Goal: Download file/media

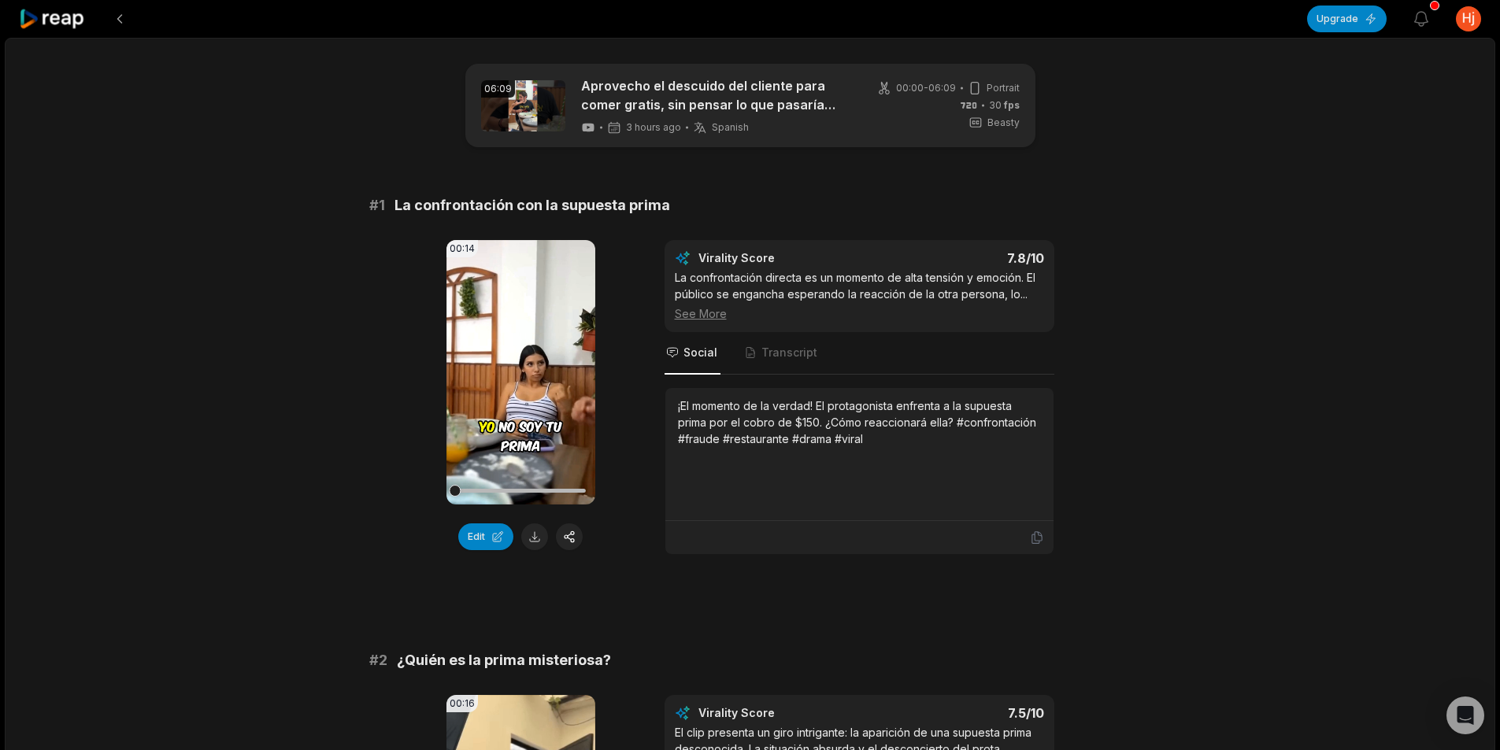
click at [61, 20] on icon at bounding box center [52, 19] width 67 height 21
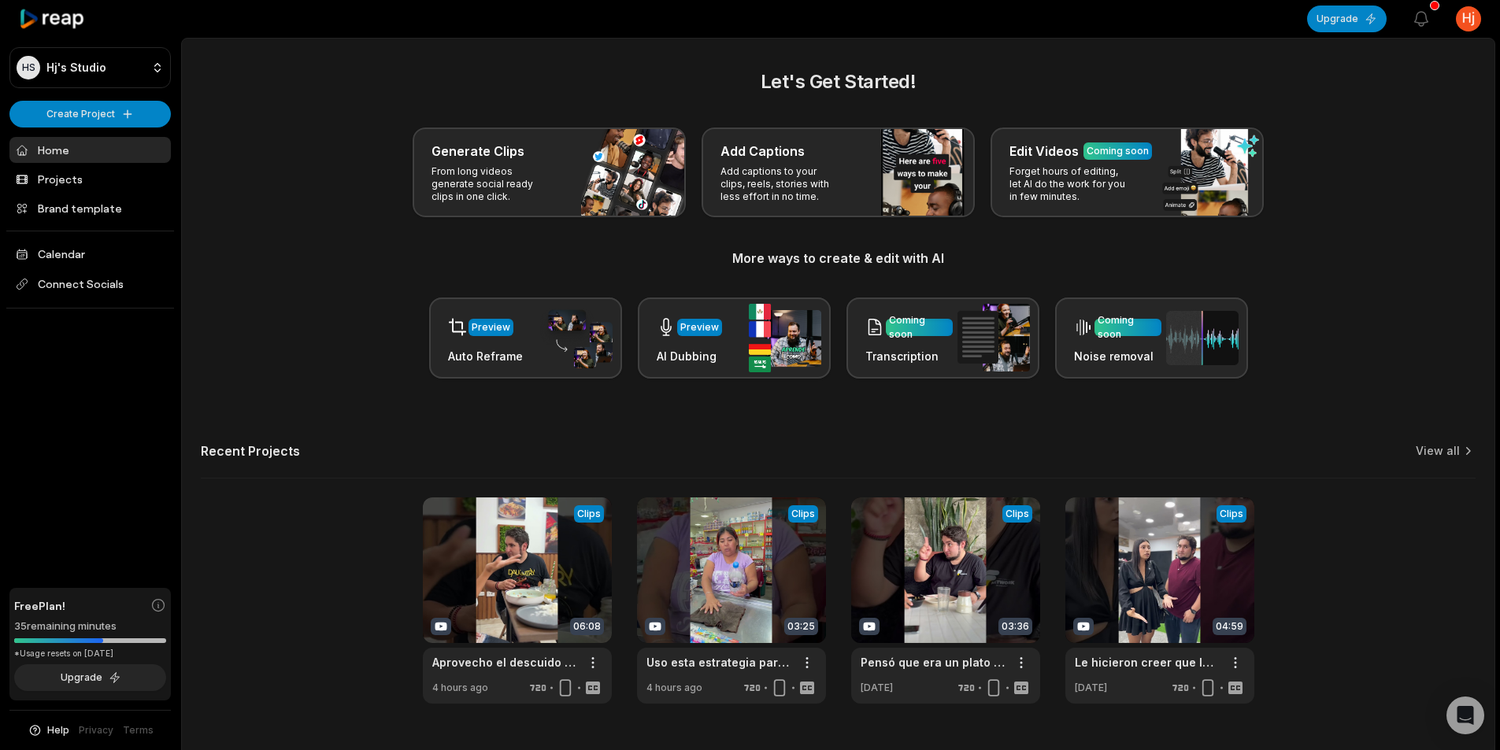
click at [276, 113] on div "Let's Get Started! Generate Clips From long videos generate social ready clips …" at bounding box center [838, 223] width 1275 height 311
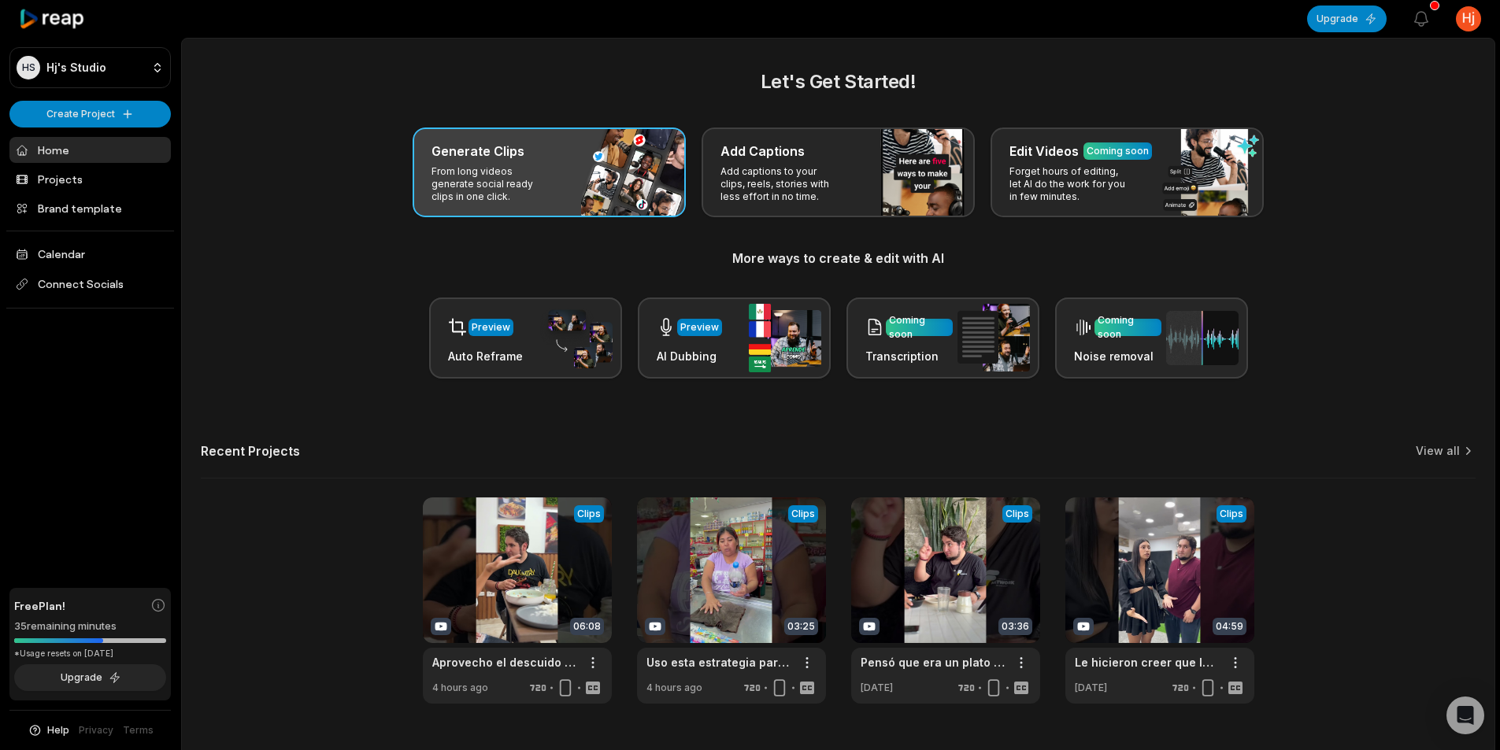
click at [585, 180] on div "Generate Clips From long videos generate social ready clips in one click." at bounding box center [549, 173] width 273 height 90
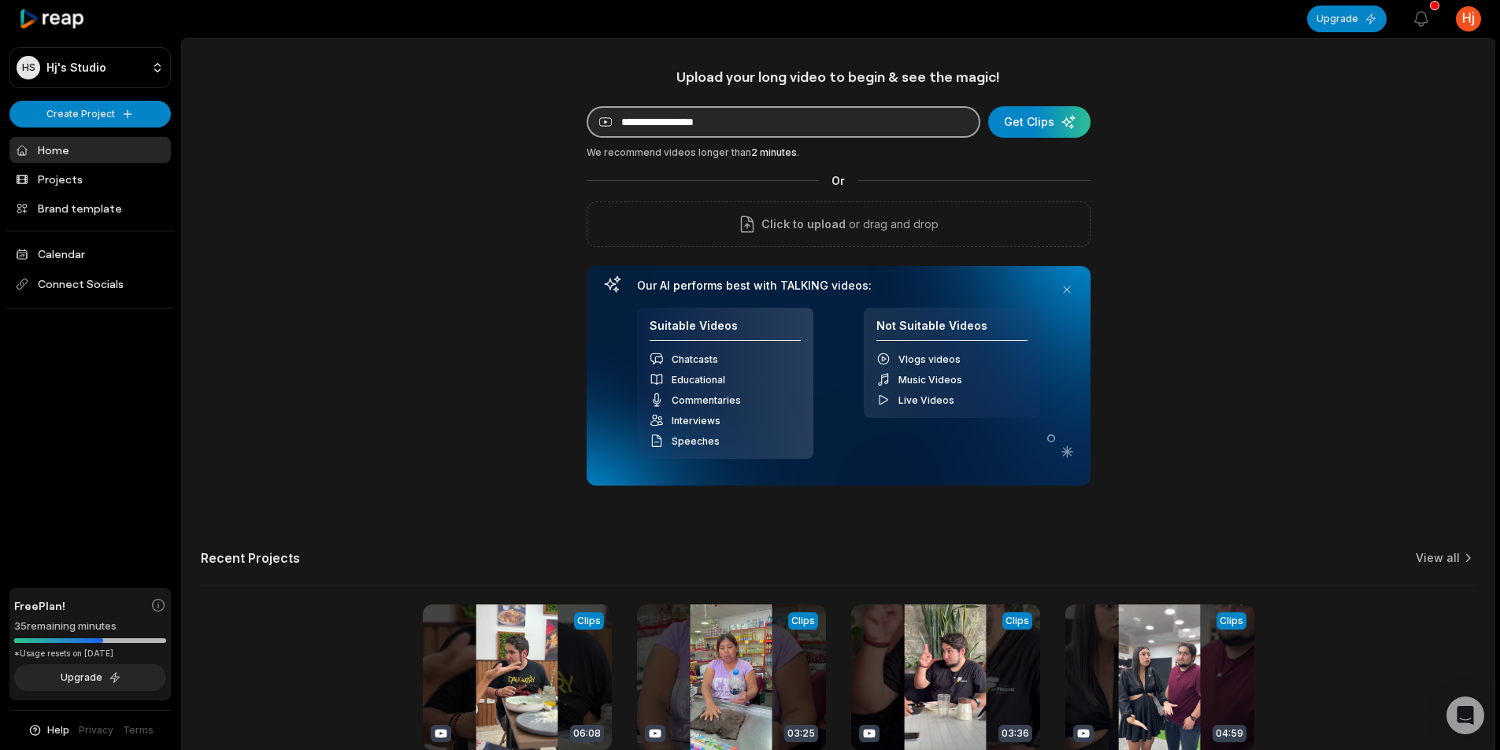
click at [720, 121] on input at bounding box center [784, 121] width 394 height 31
paste input "**********"
type input "**********"
click at [1028, 123] on div "submit" at bounding box center [1039, 121] width 102 height 31
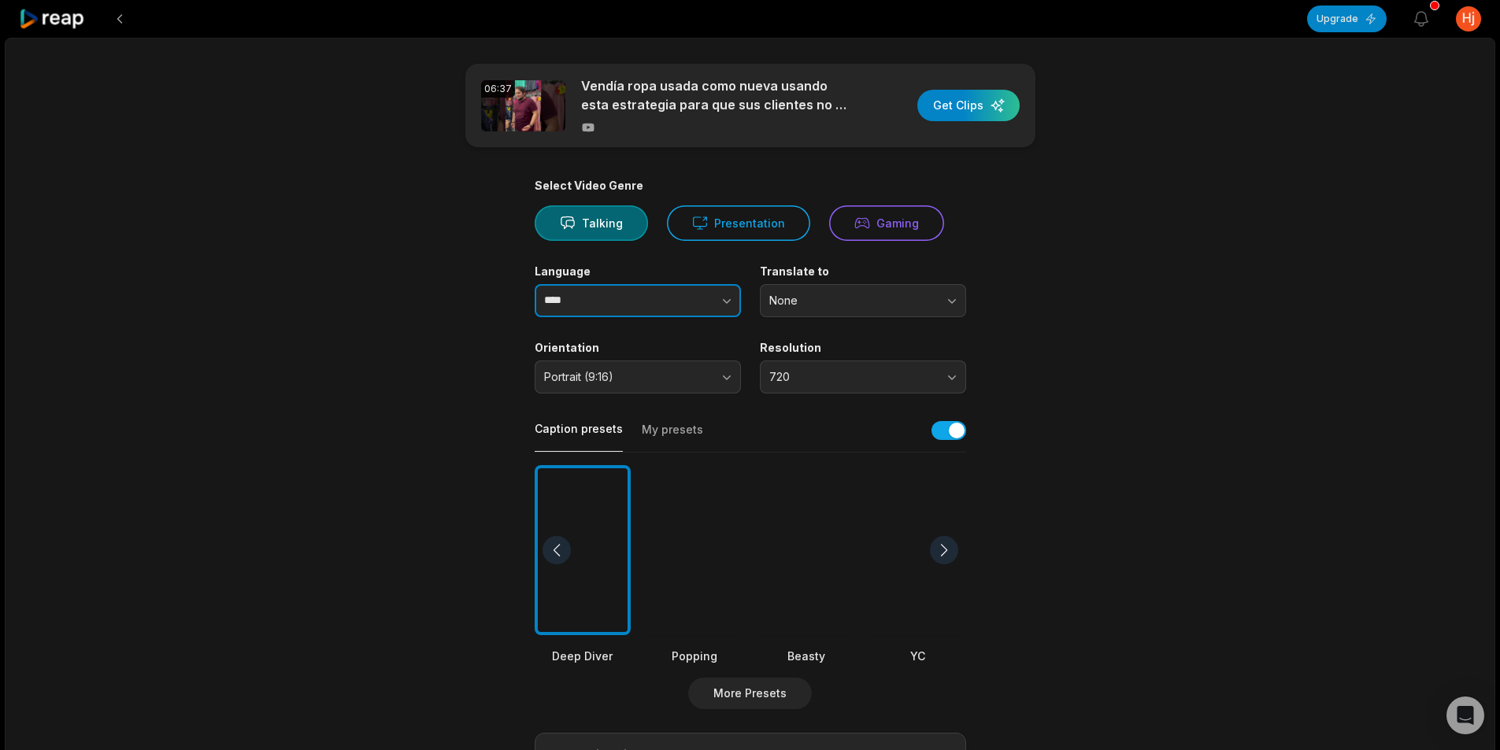
click at [613, 308] on input "****" at bounding box center [638, 300] width 206 height 33
click at [724, 302] on icon "button" at bounding box center [727, 301] width 16 height 16
type input "*******"
click at [792, 540] on div at bounding box center [806, 550] width 96 height 171
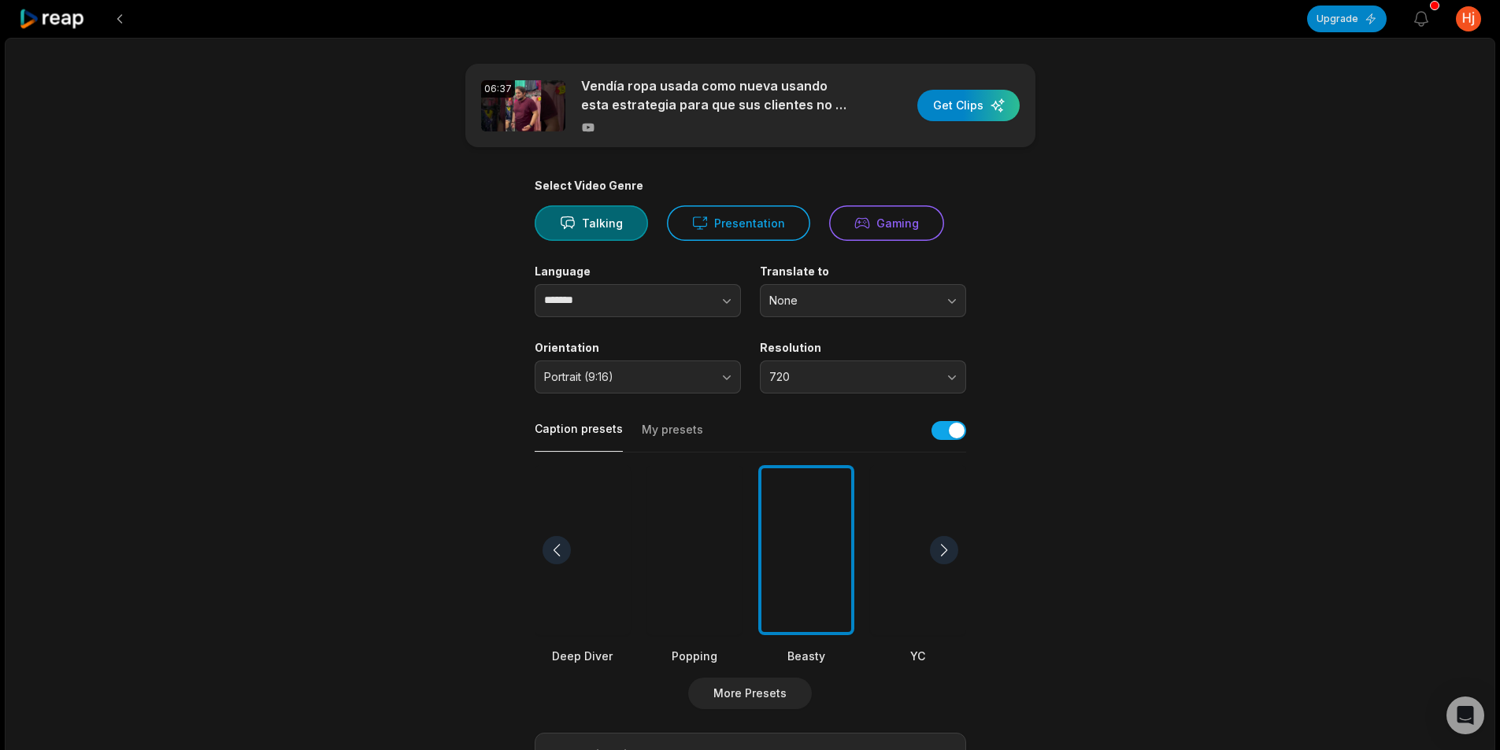
drag, startPoint x: 1202, startPoint y: 450, endPoint x: 1187, endPoint y: 461, distance: 17.5
click at [1202, 451] on div "06:37 Vendía ropa usada como nueva usando esta estrategia para que sus clientes…" at bounding box center [750, 587] width 1490 height 1099
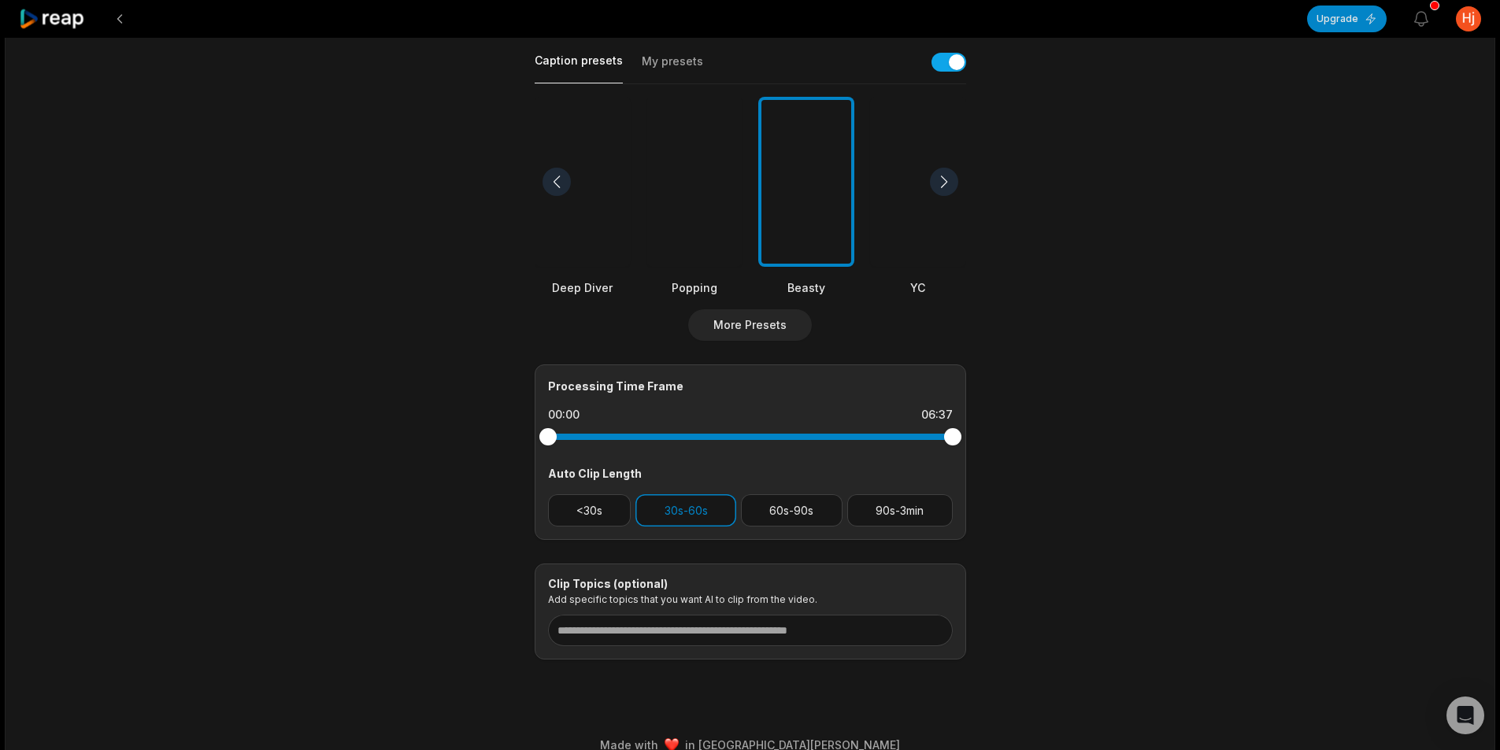
scroll to position [391, 0]
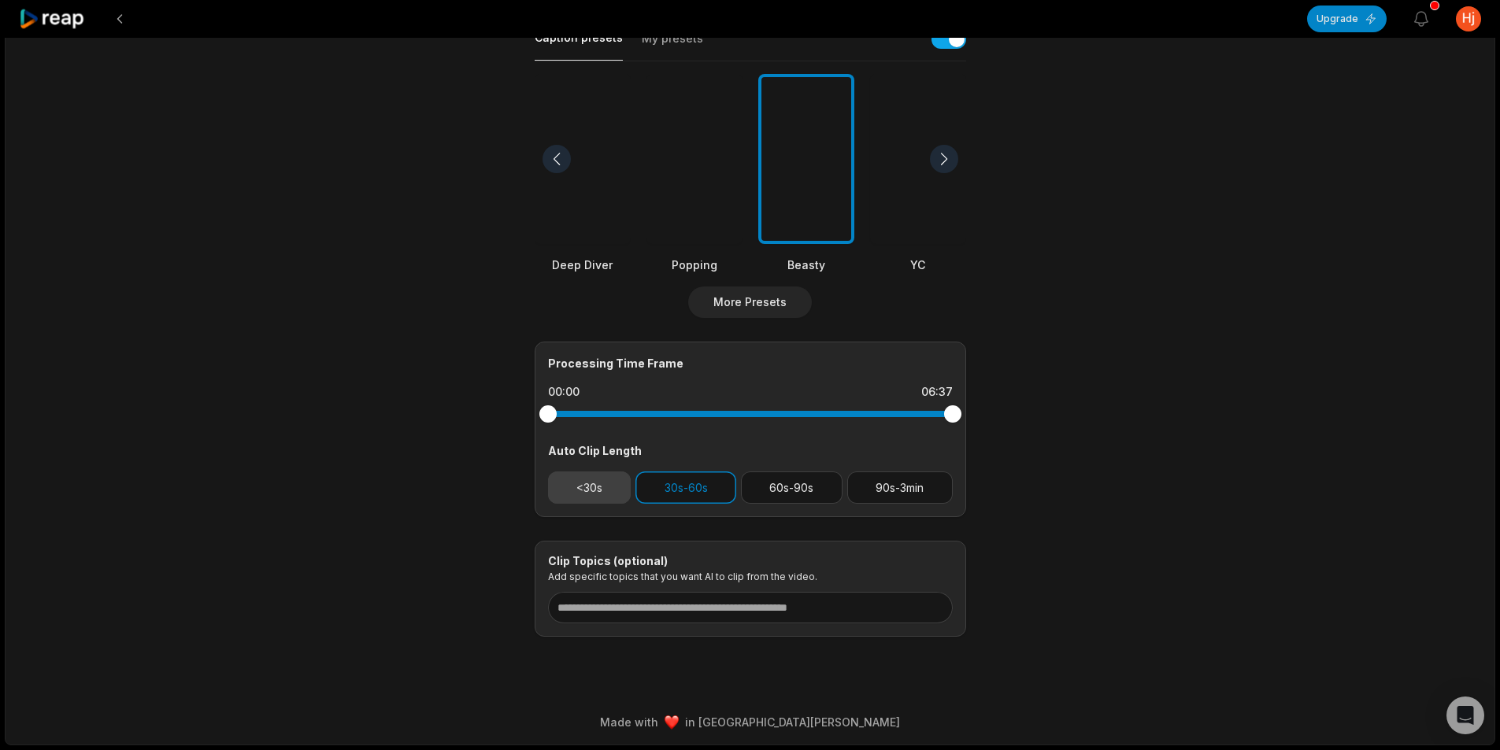
click at [585, 497] on button "<30s" at bounding box center [589, 488] width 83 height 32
click at [685, 487] on button "30s-60s" at bounding box center [685, 488] width 101 height 32
click at [1173, 440] on div "06:37 Vendía ropa usada como nueva usando esta estrategia para que sus clientes…" at bounding box center [750, 195] width 1490 height 1099
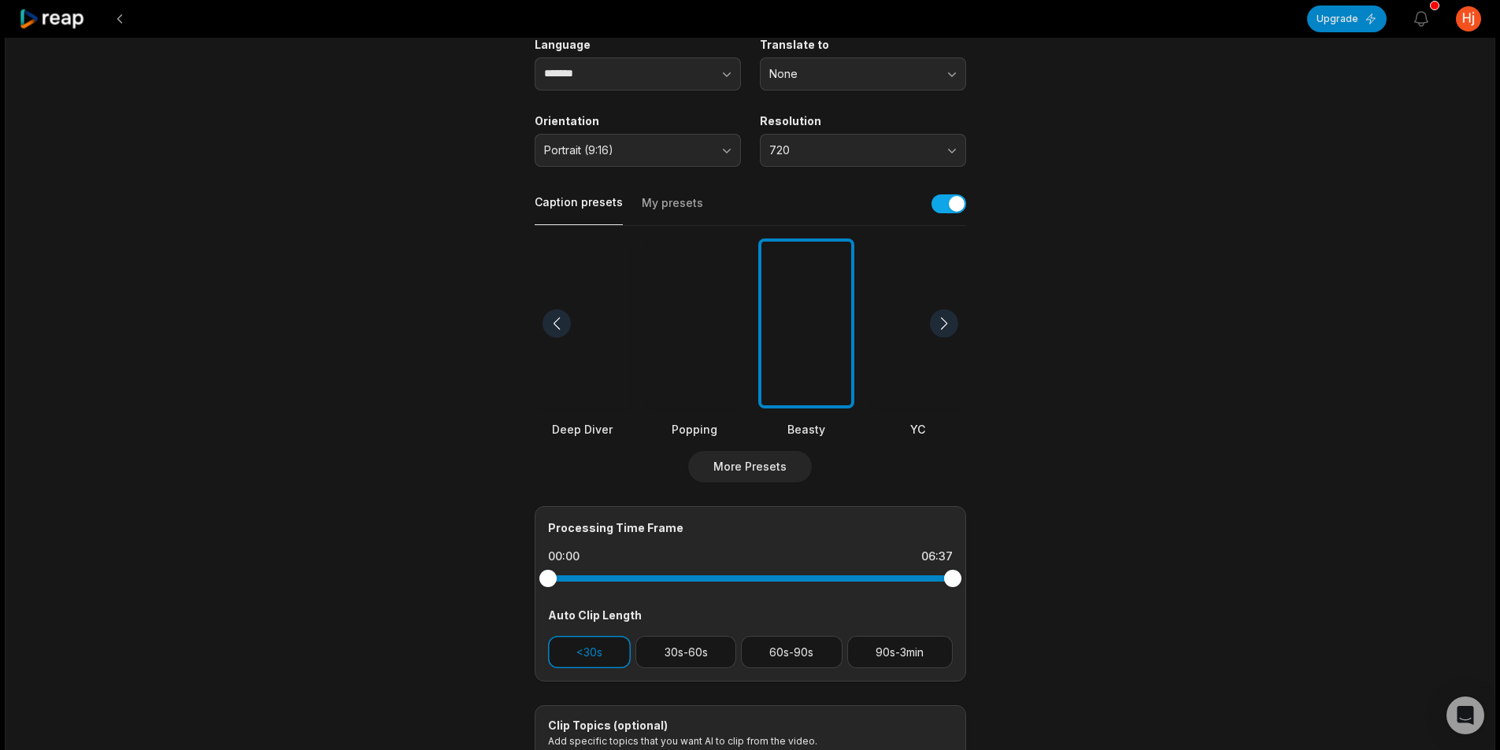
scroll to position [0, 0]
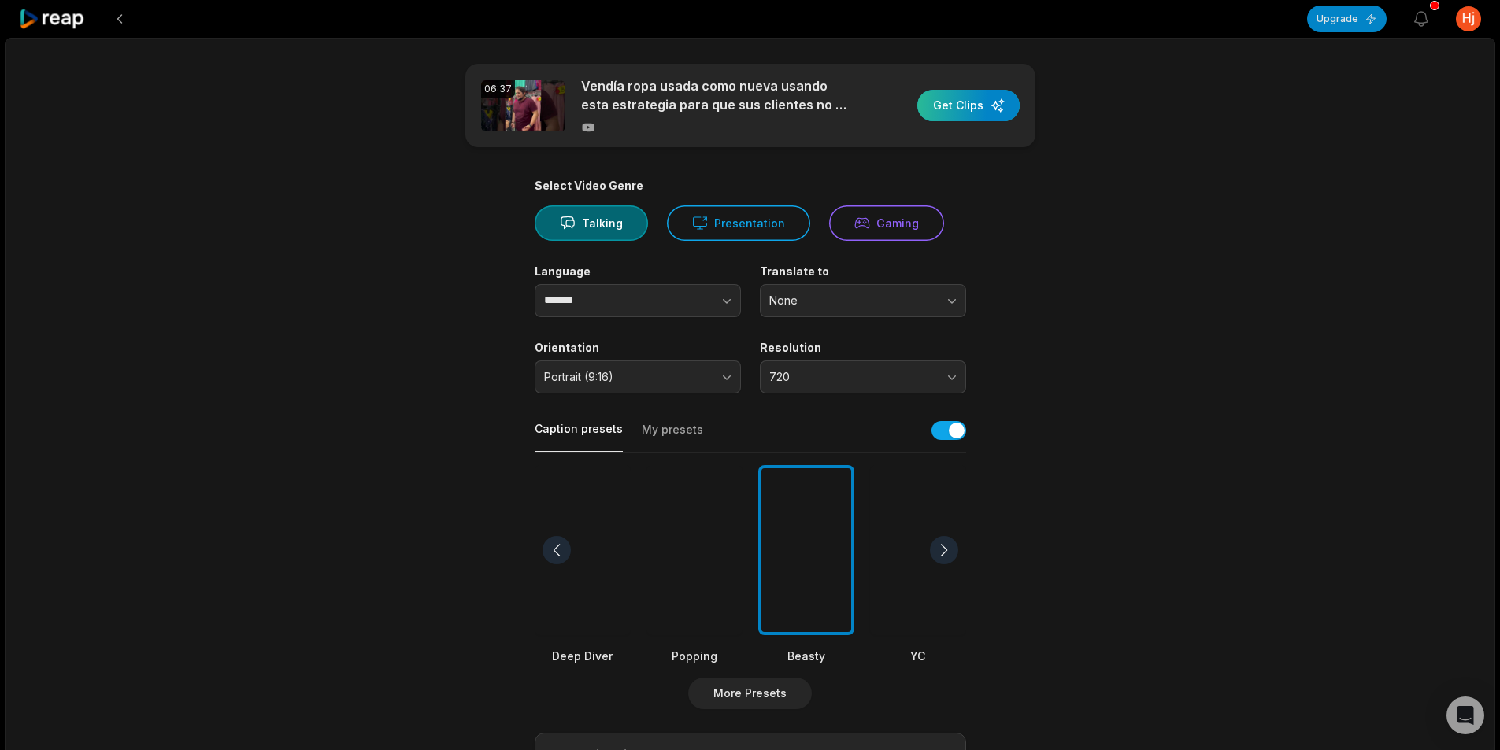
click at [948, 120] on div "button" at bounding box center [968, 105] width 102 height 31
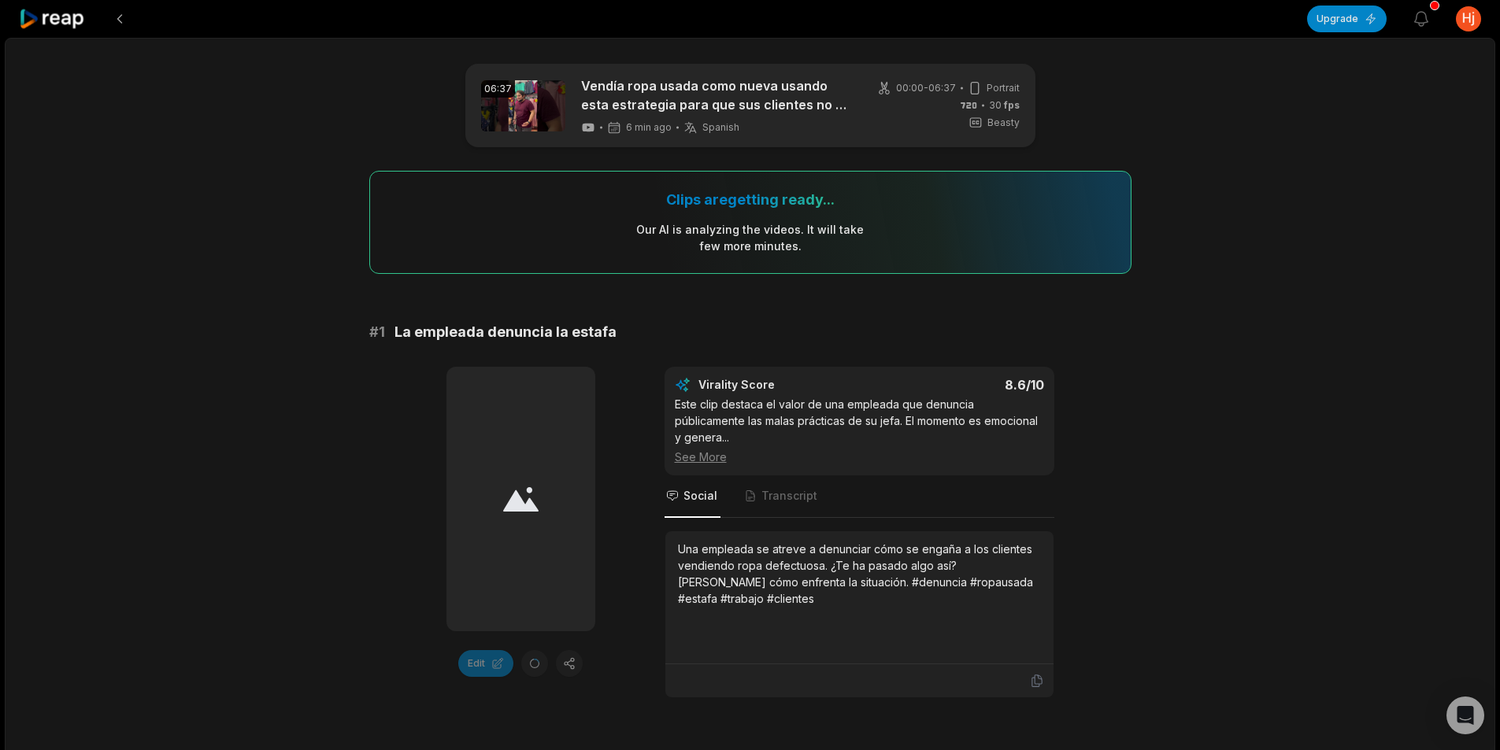
click at [542, 436] on div at bounding box center [520, 499] width 149 height 265
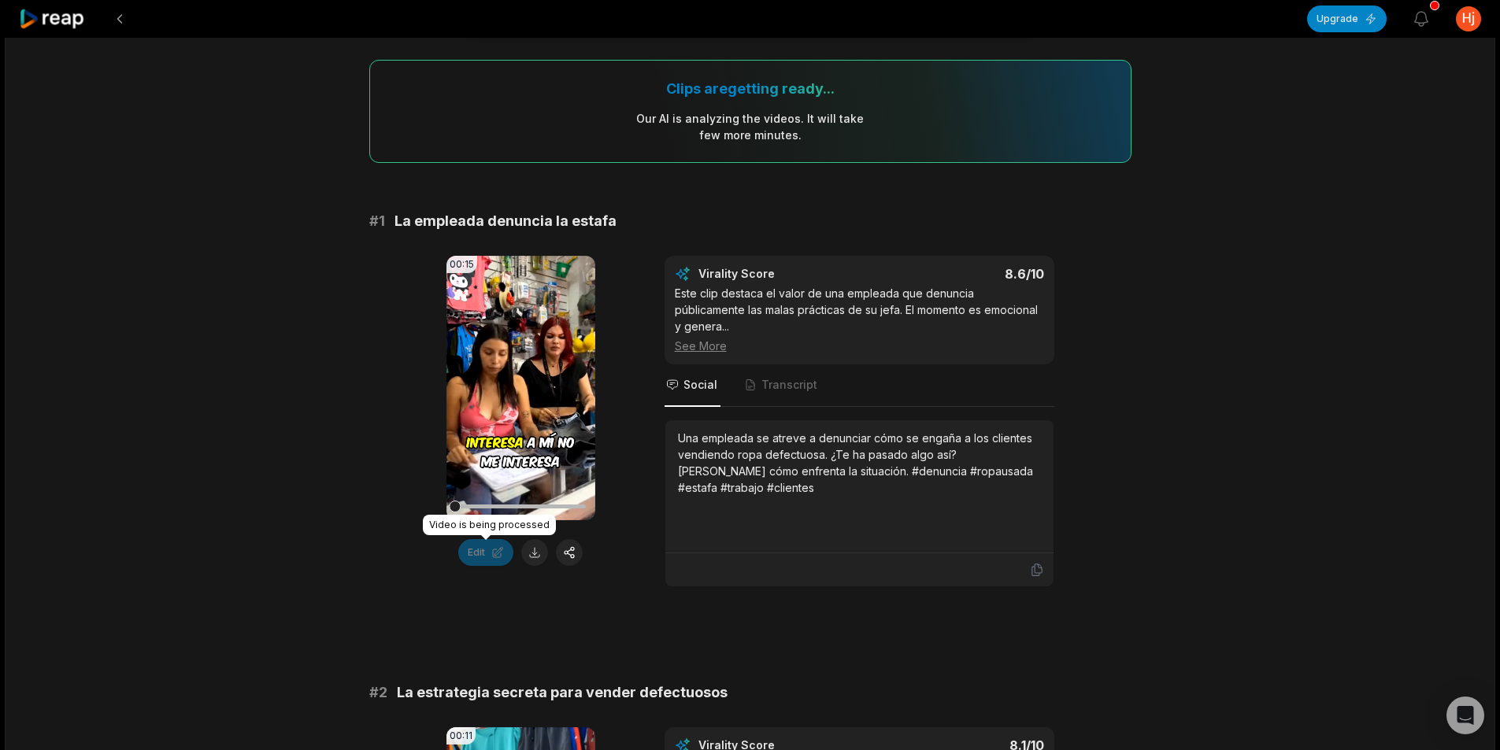
scroll to position [236, 0]
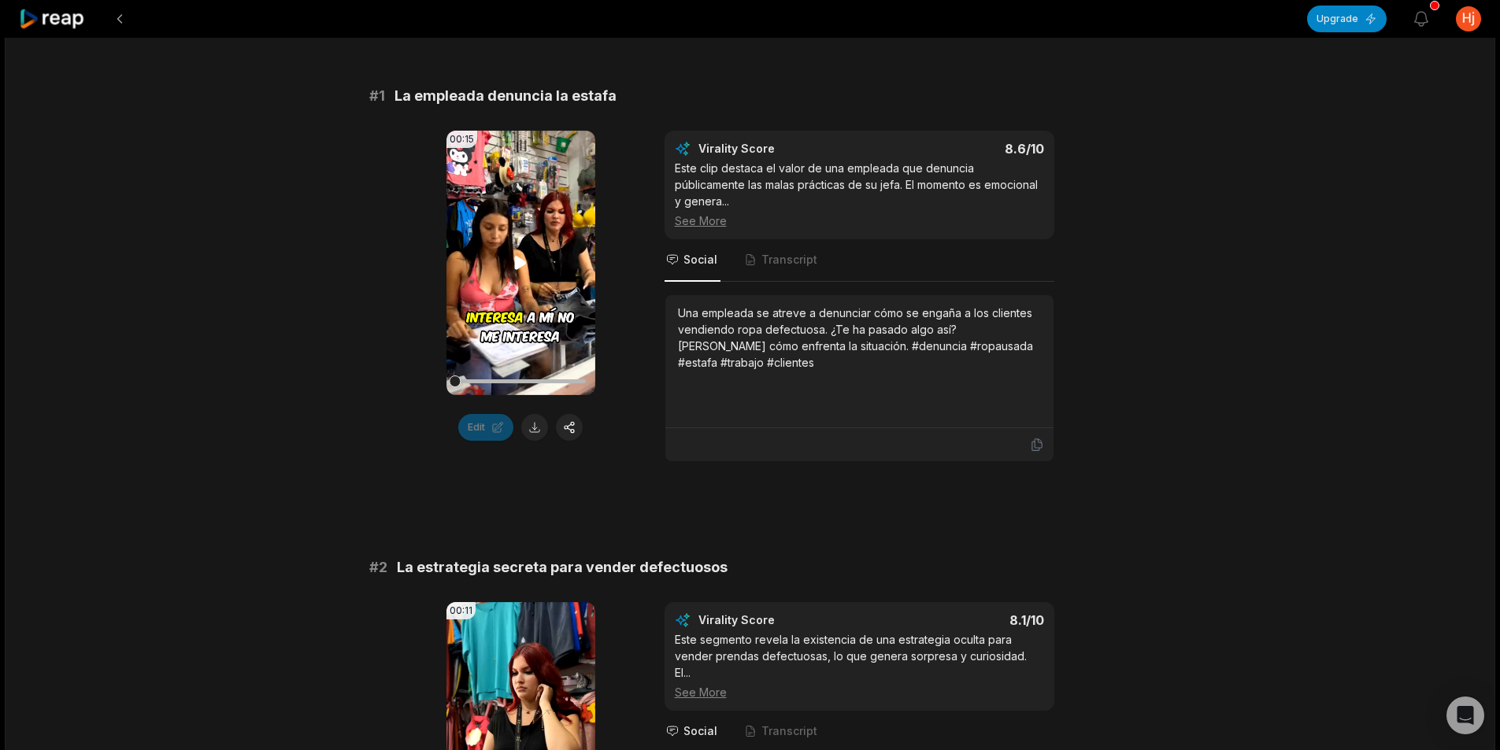
click at [522, 262] on icon at bounding box center [521, 263] width 12 height 13
click at [523, 262] on icon at bounding box center [520, 263] width 19 height 19
click at [542, 436] on button at bounding box center [534, 427] width 27 height 27
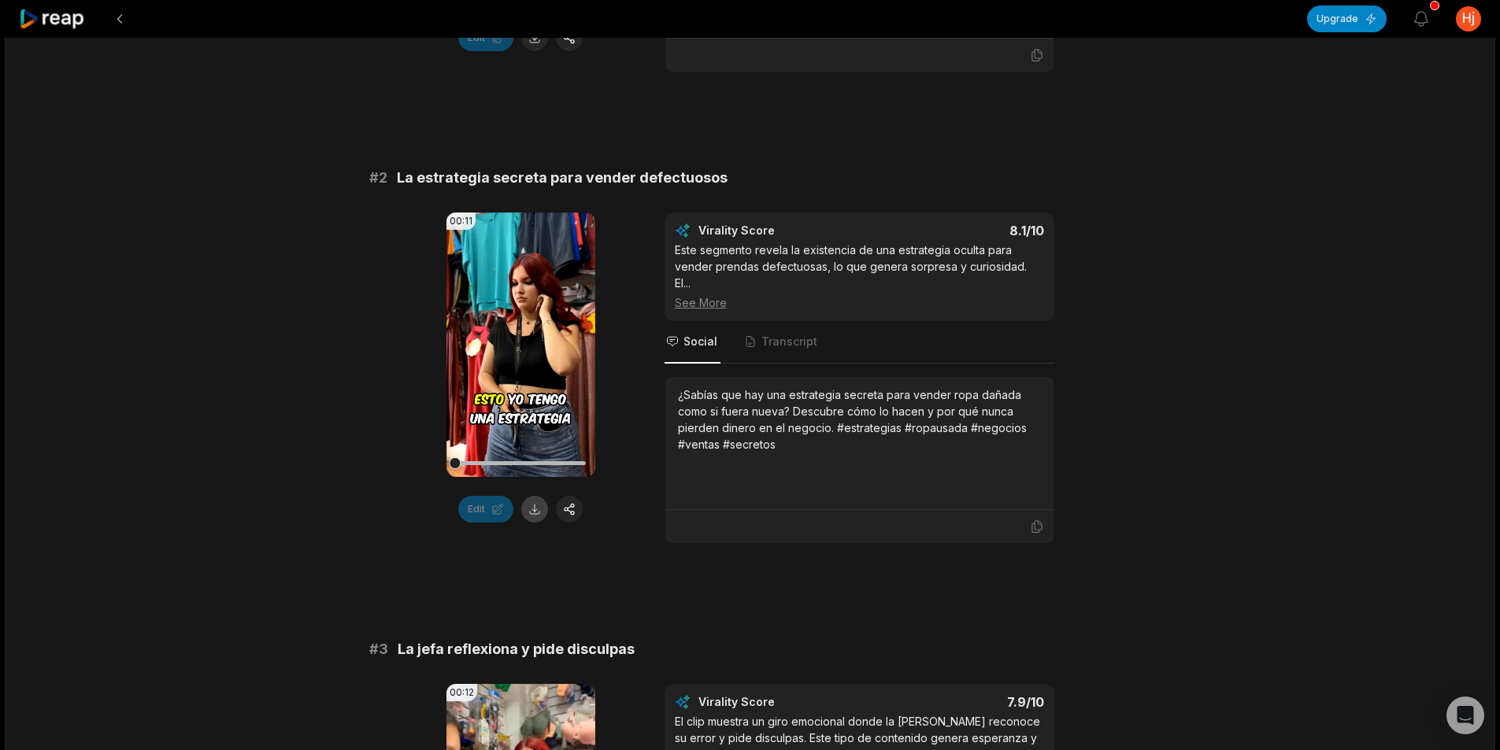
scroll to position [630, 0]
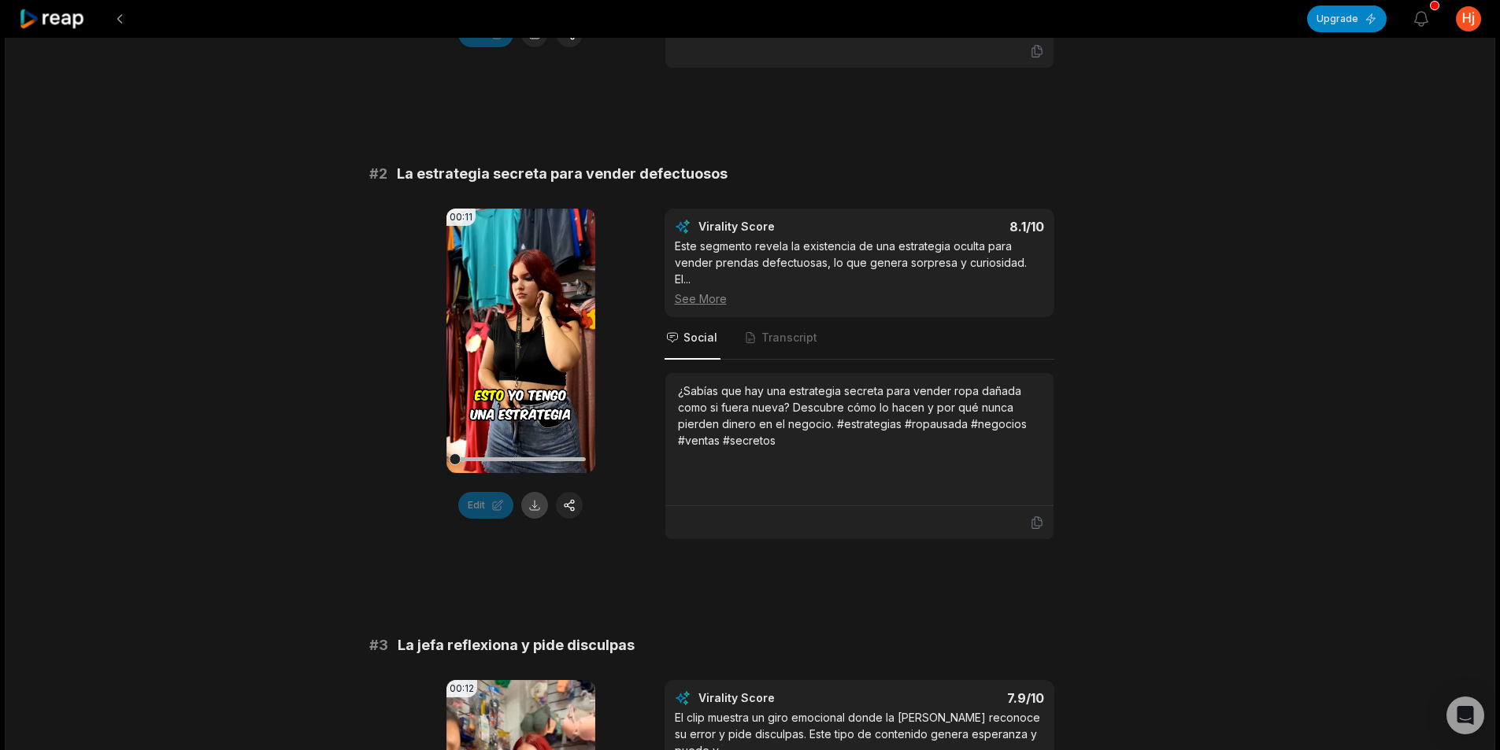
click at [533, 509] on button at bounding box center [534, 505] width 27 height 27
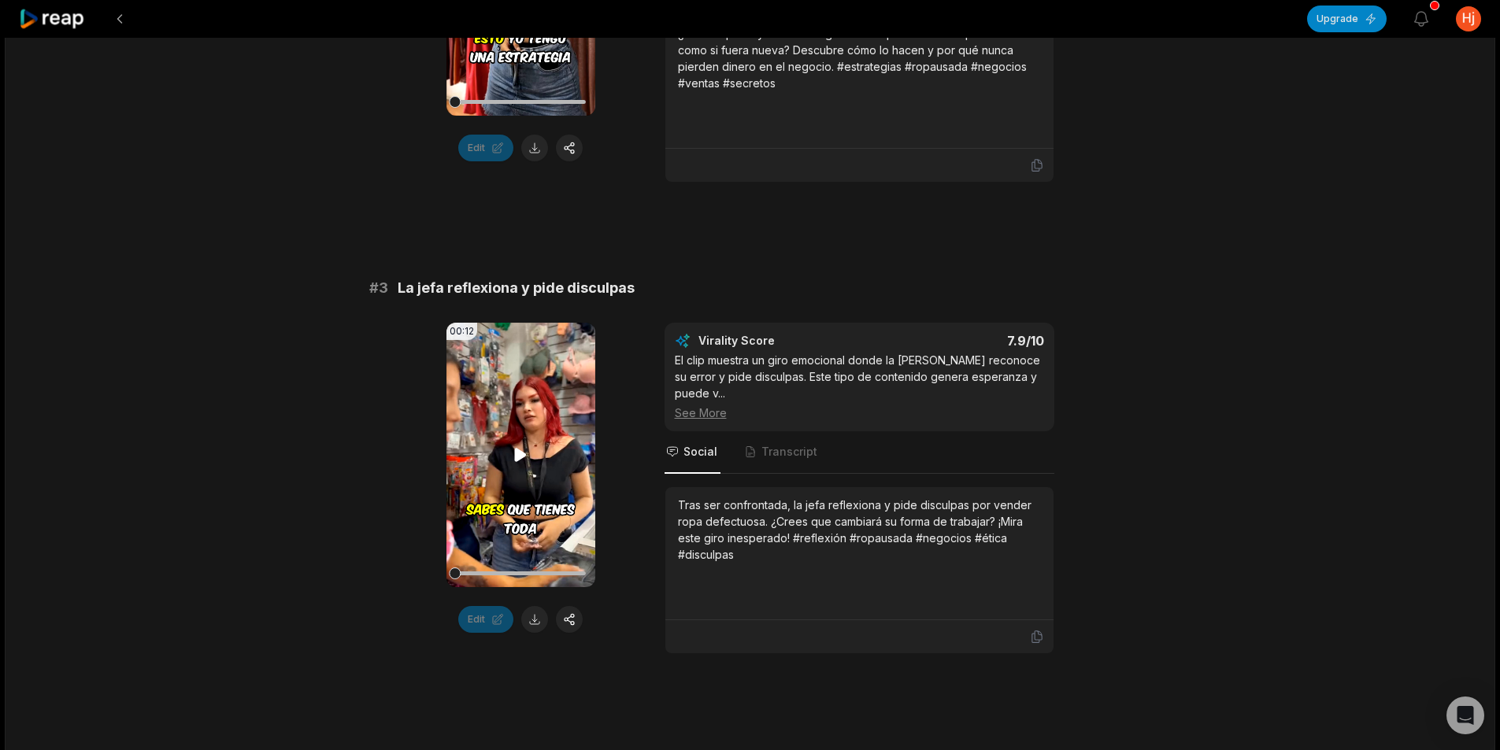
scroll to position [1024, 0]
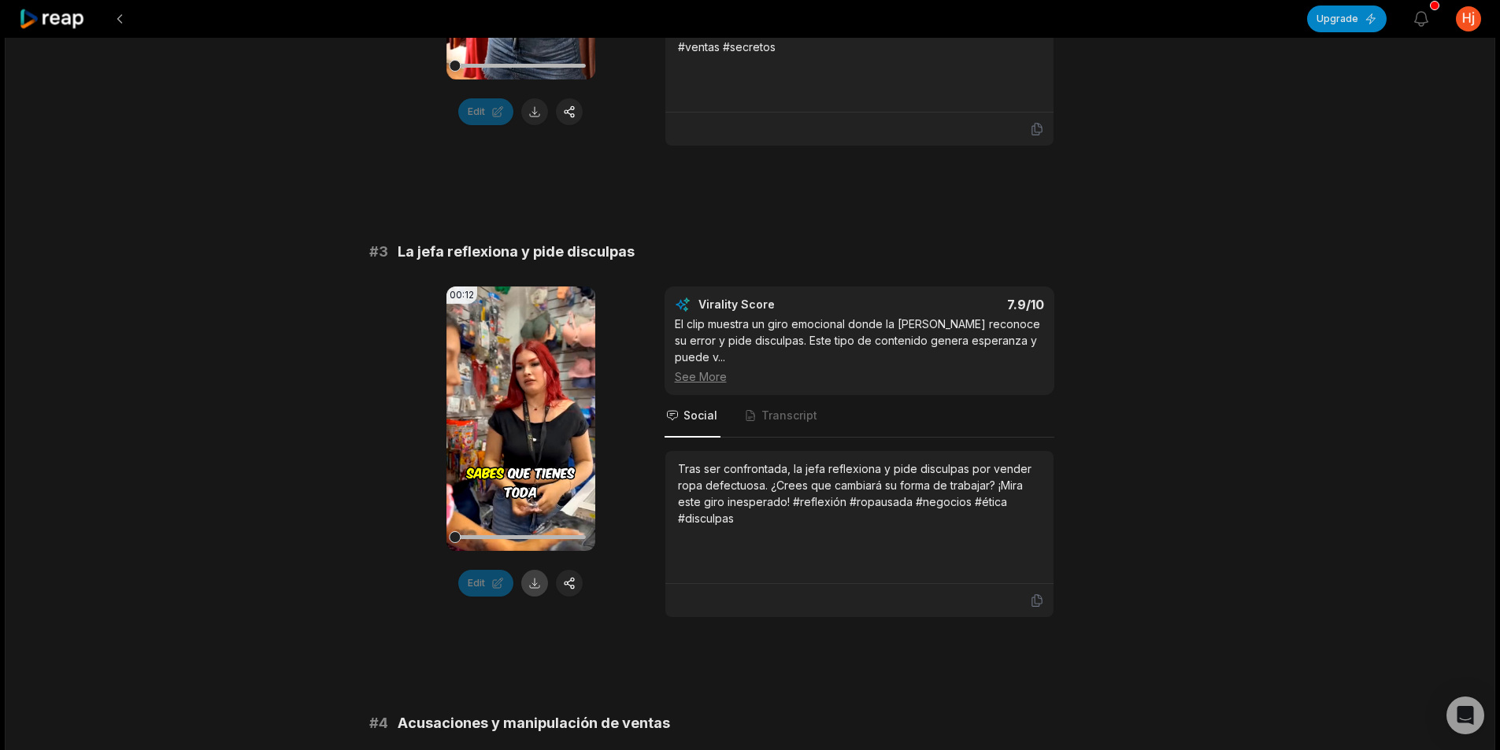
click at [535, 581] on button at bounding box center [534, 583] width 27 height 27
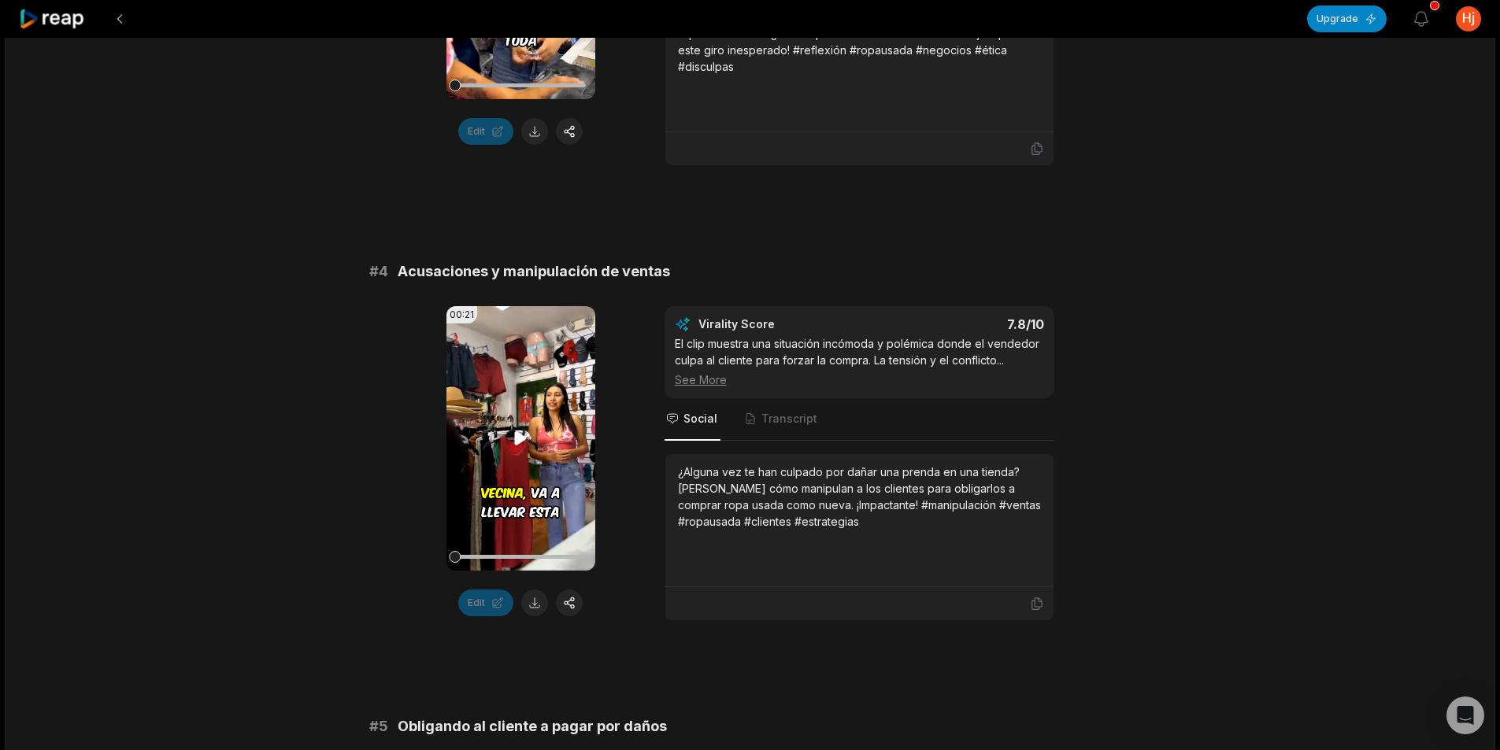
scroll to position [1496, 0]
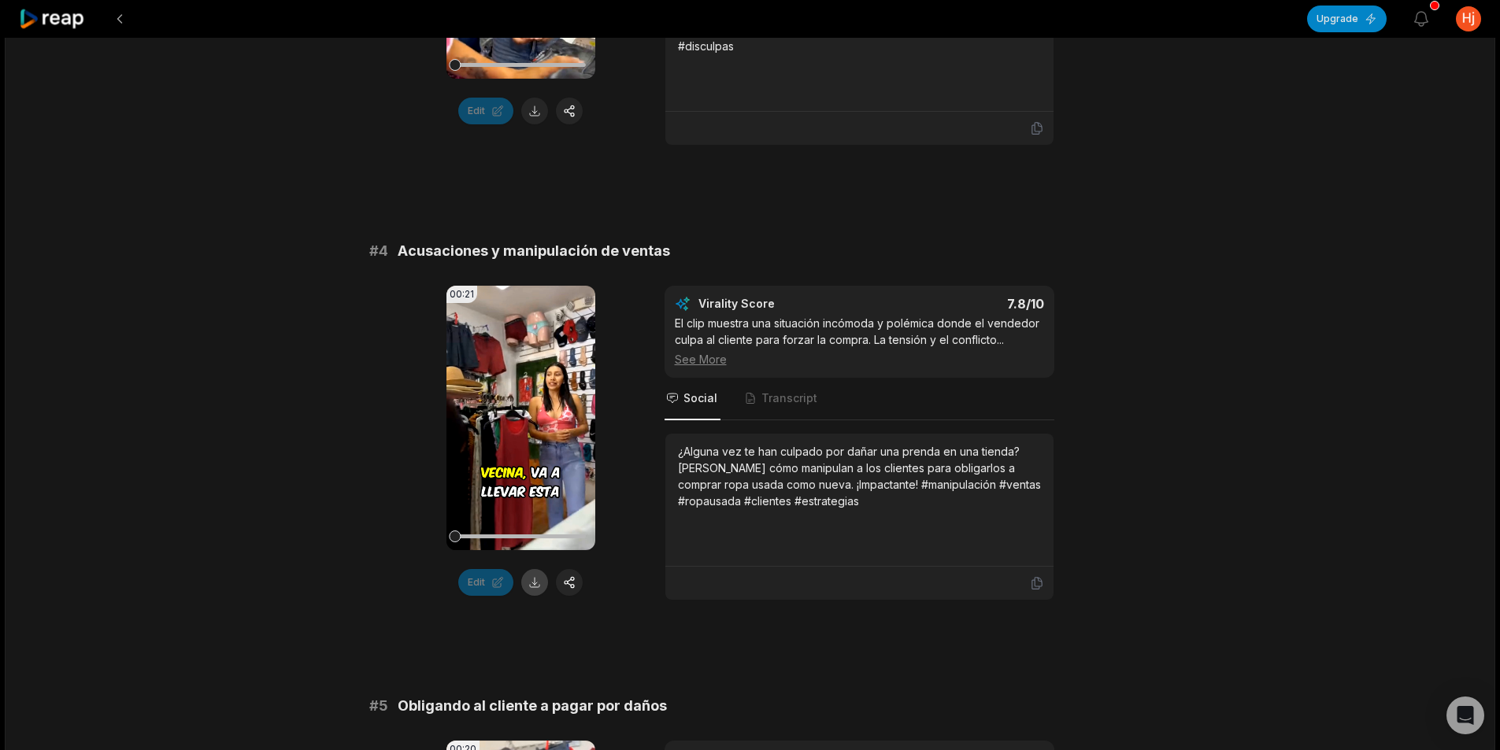
click at [539, 573] on button at bounding box center [534, 582] width 27 height 27
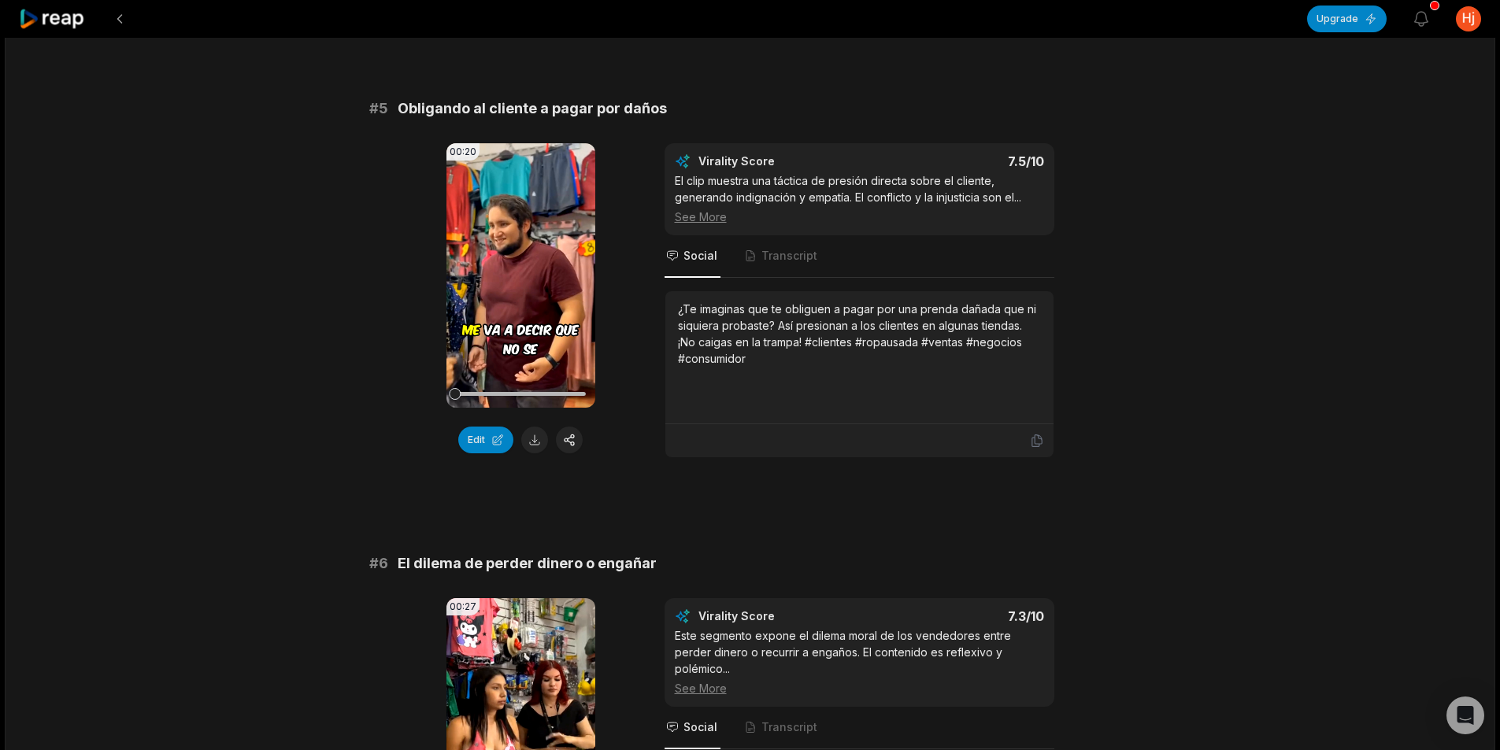
scroll to position [2078, 0]
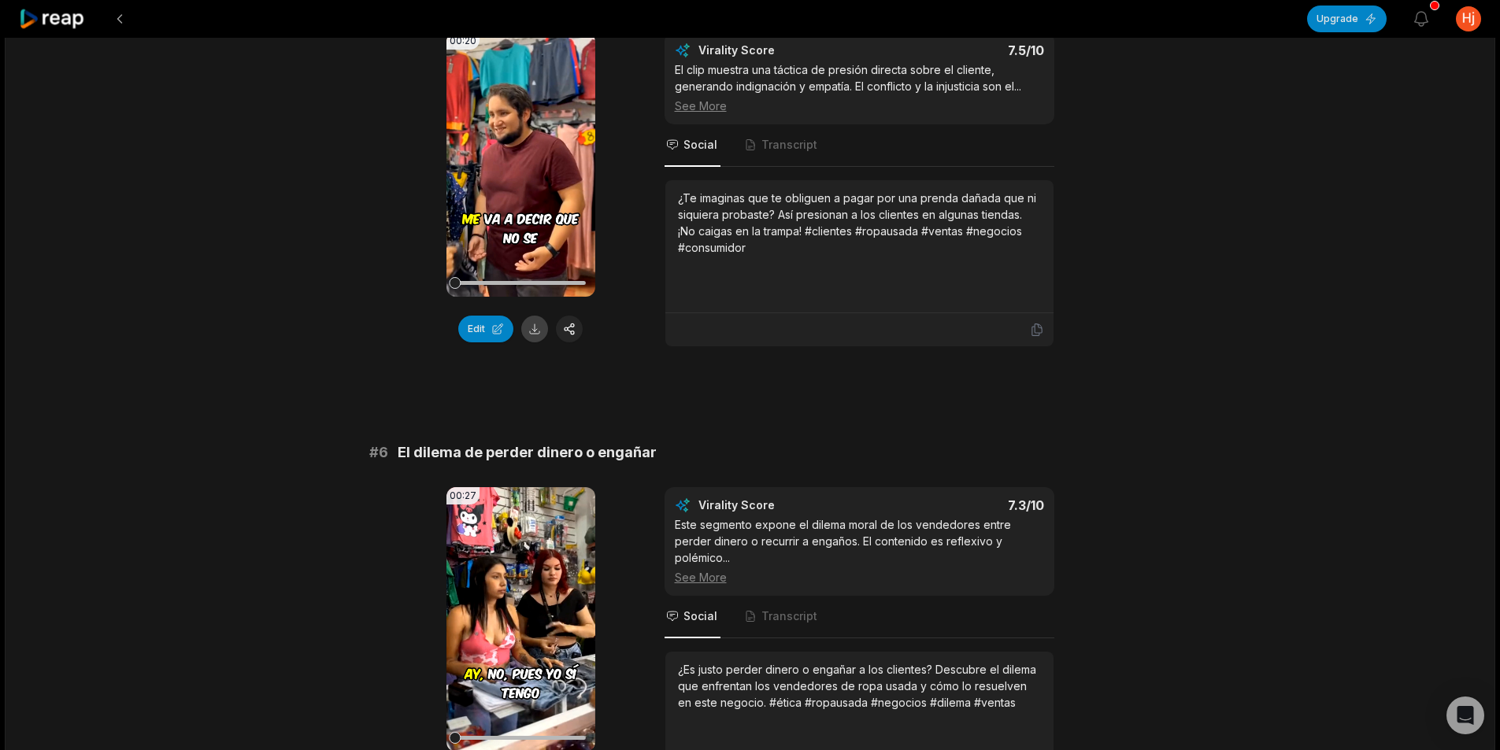
click at [545, 316] on button at bounding box center [534, 329] width 27 height 27
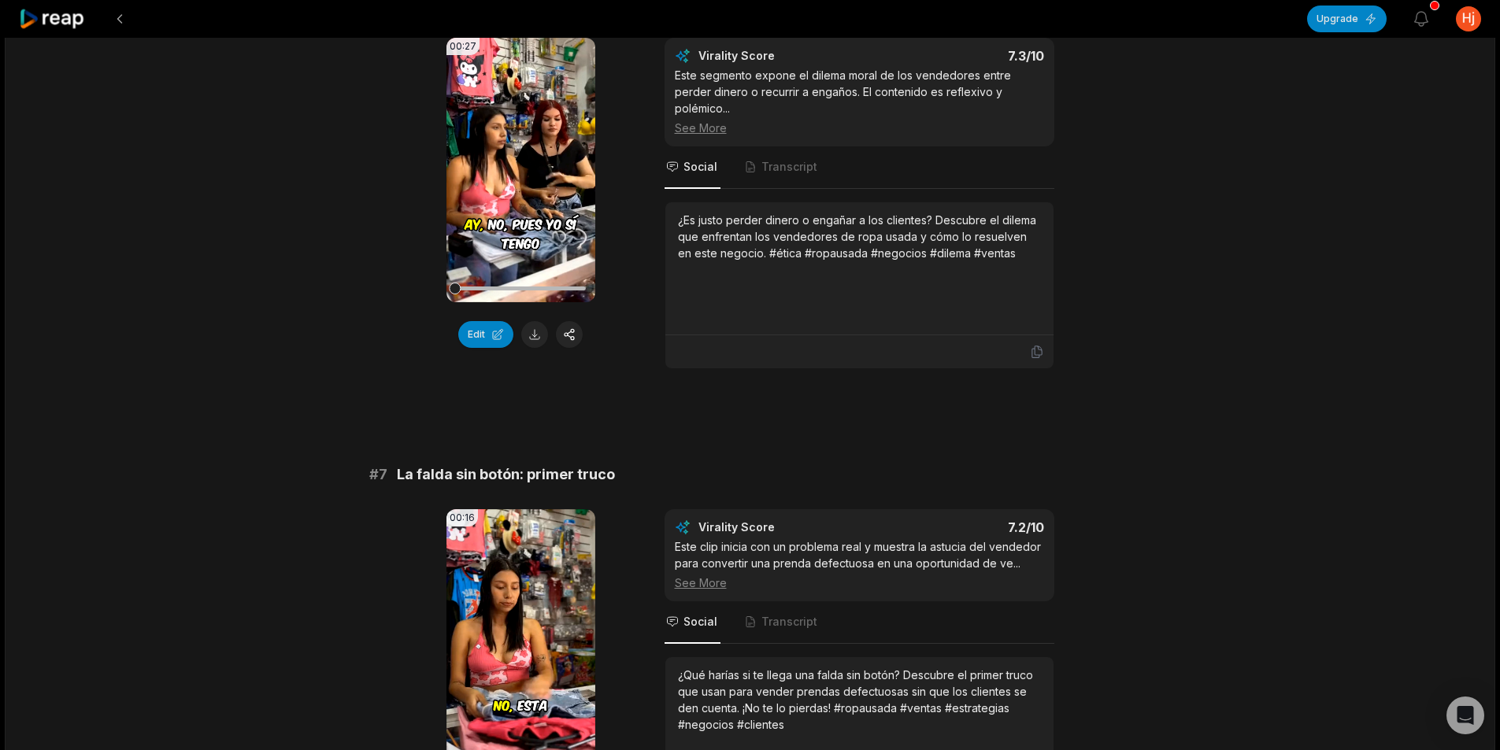
scroll to position [2550, 0]
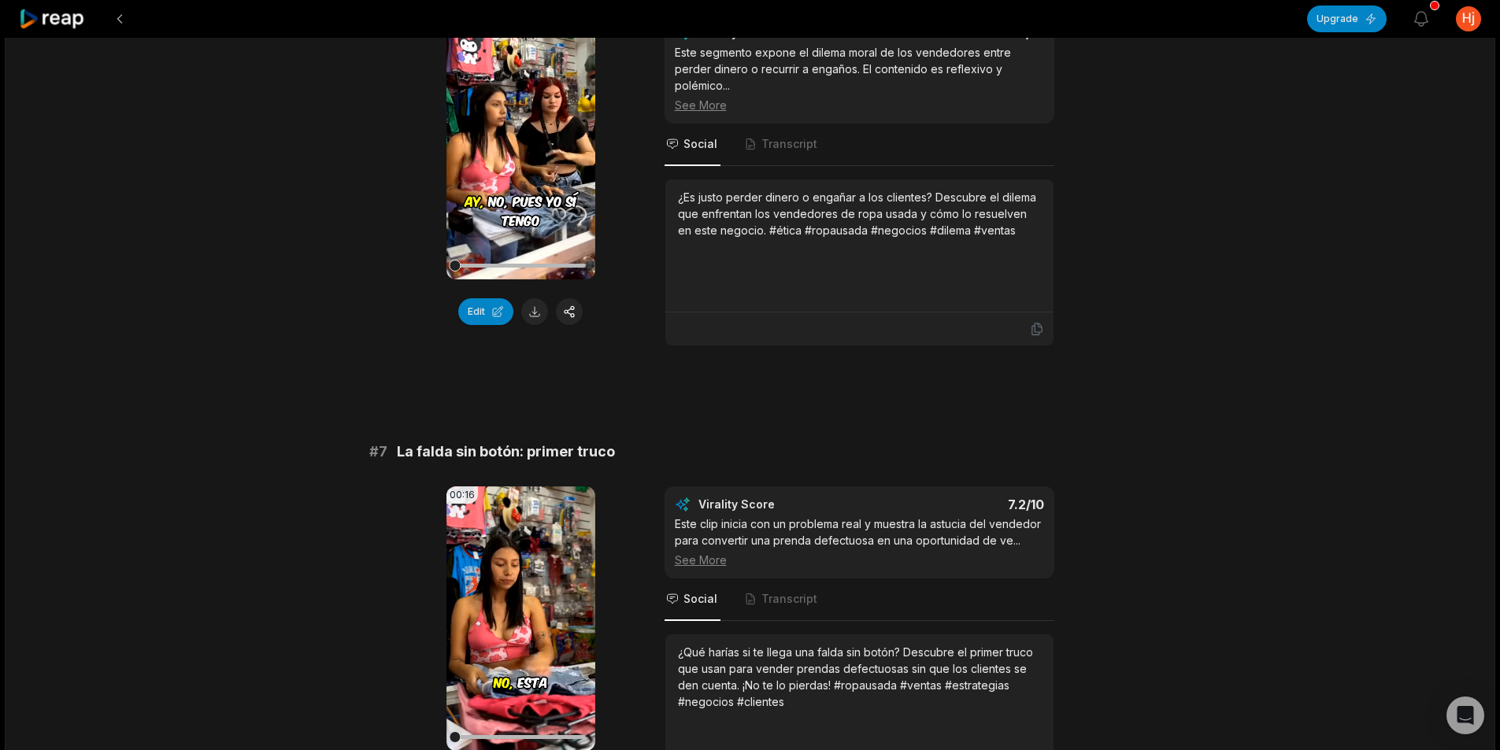
click at [537, 309] on div "00:27 Your browser does not support mp4 format. Edit" at bounding box center [520, 180] width 149 height 331
click at [541, 302] on button at bounding box center [534, 311] width 27 height 27
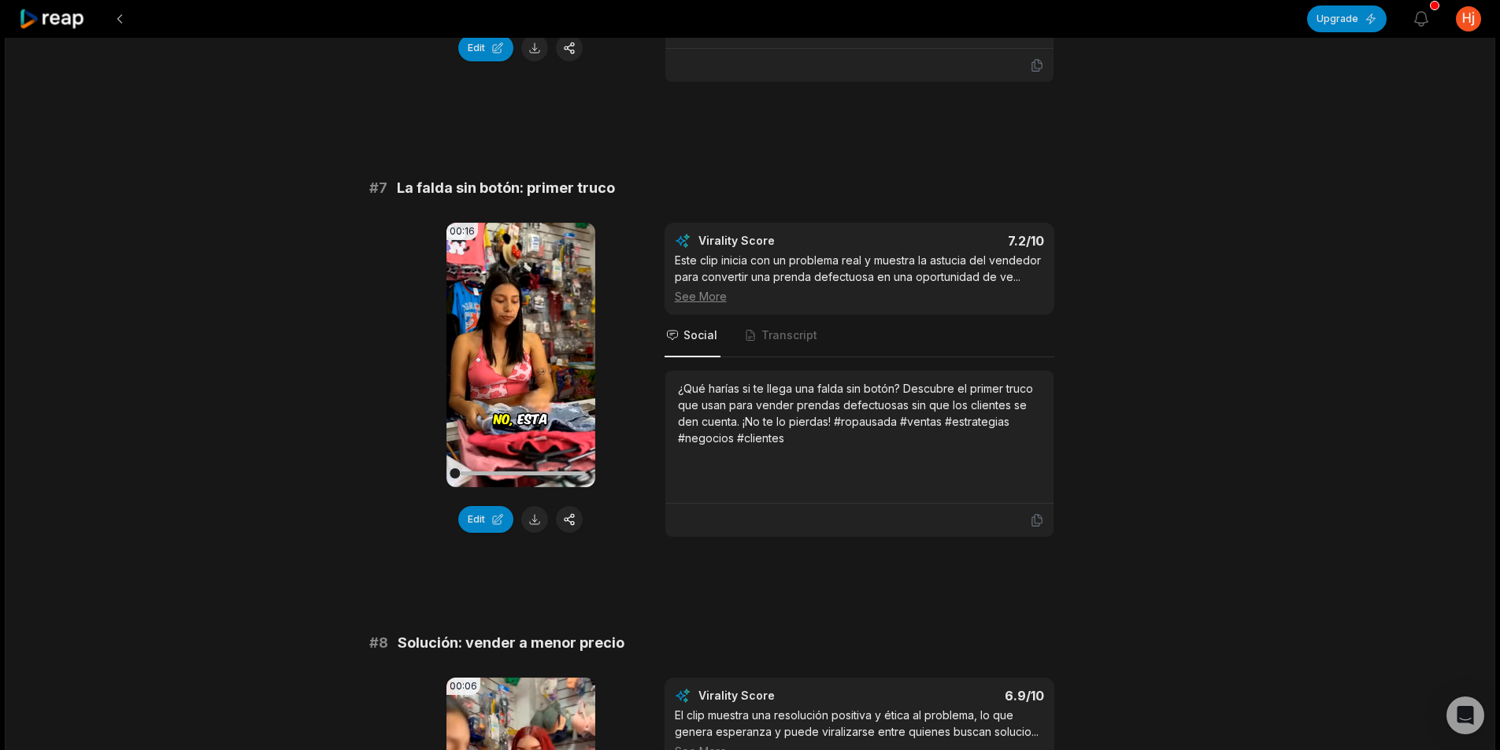
scroll to position [2944, 0]
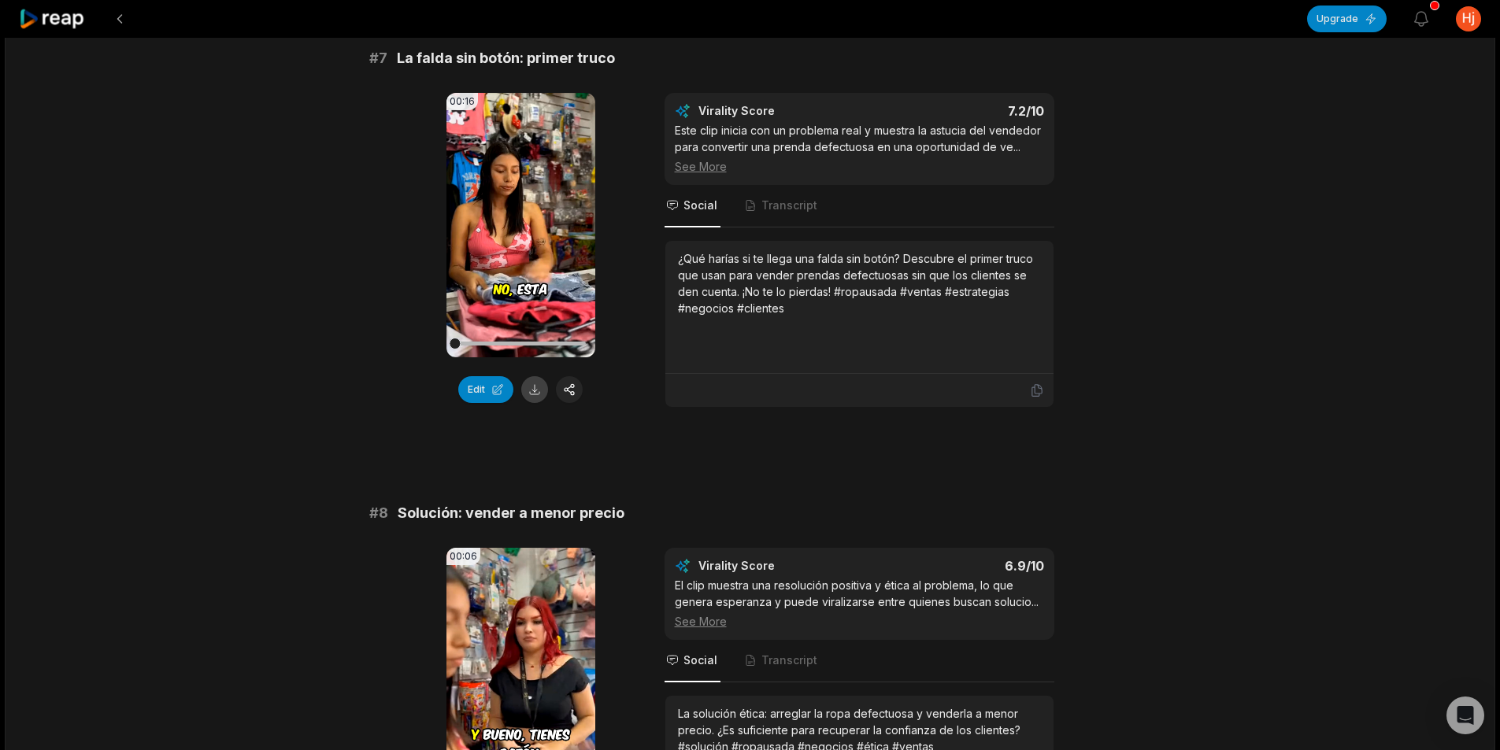
click at [539, 376] on button at bounding box center [534, 389] width 27 height 27
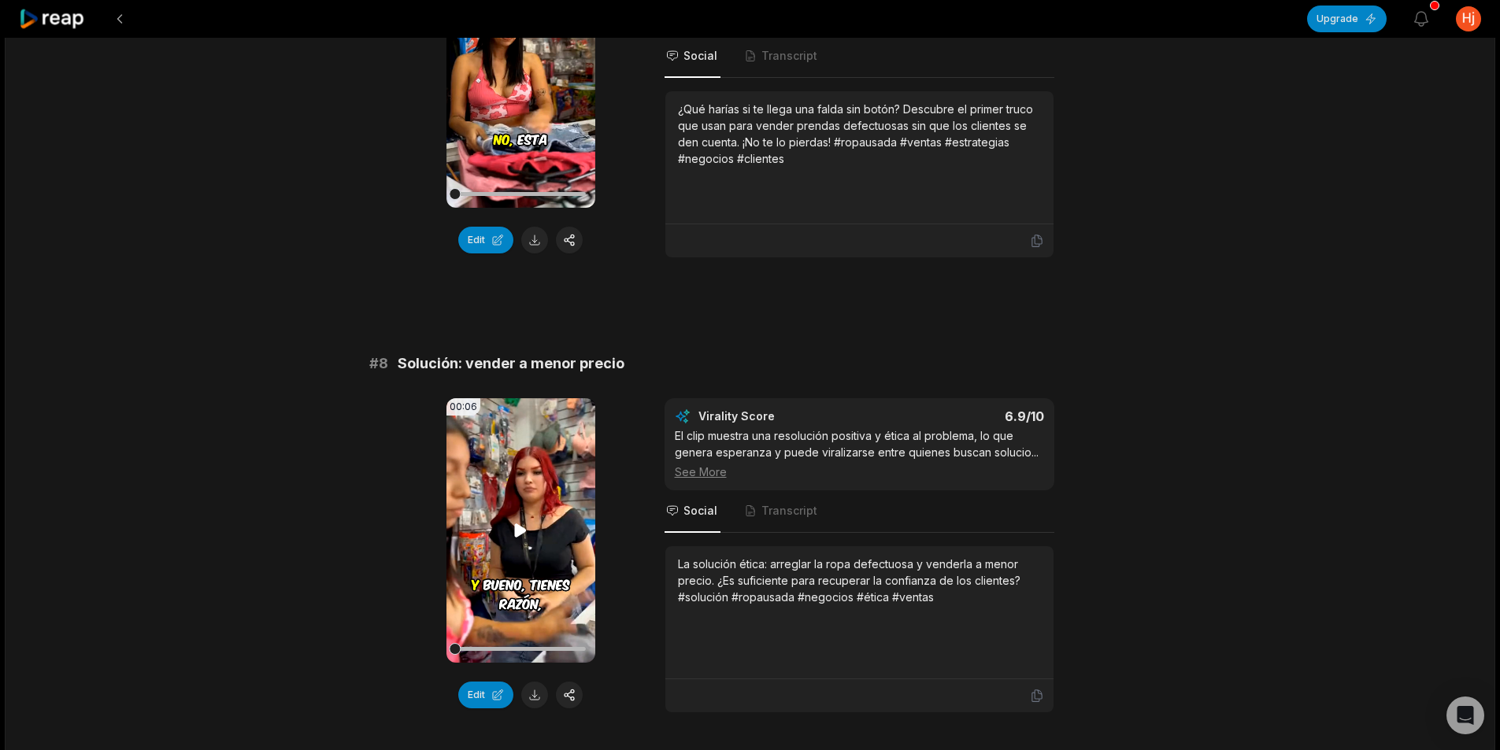
scroll to position [3142, 0]
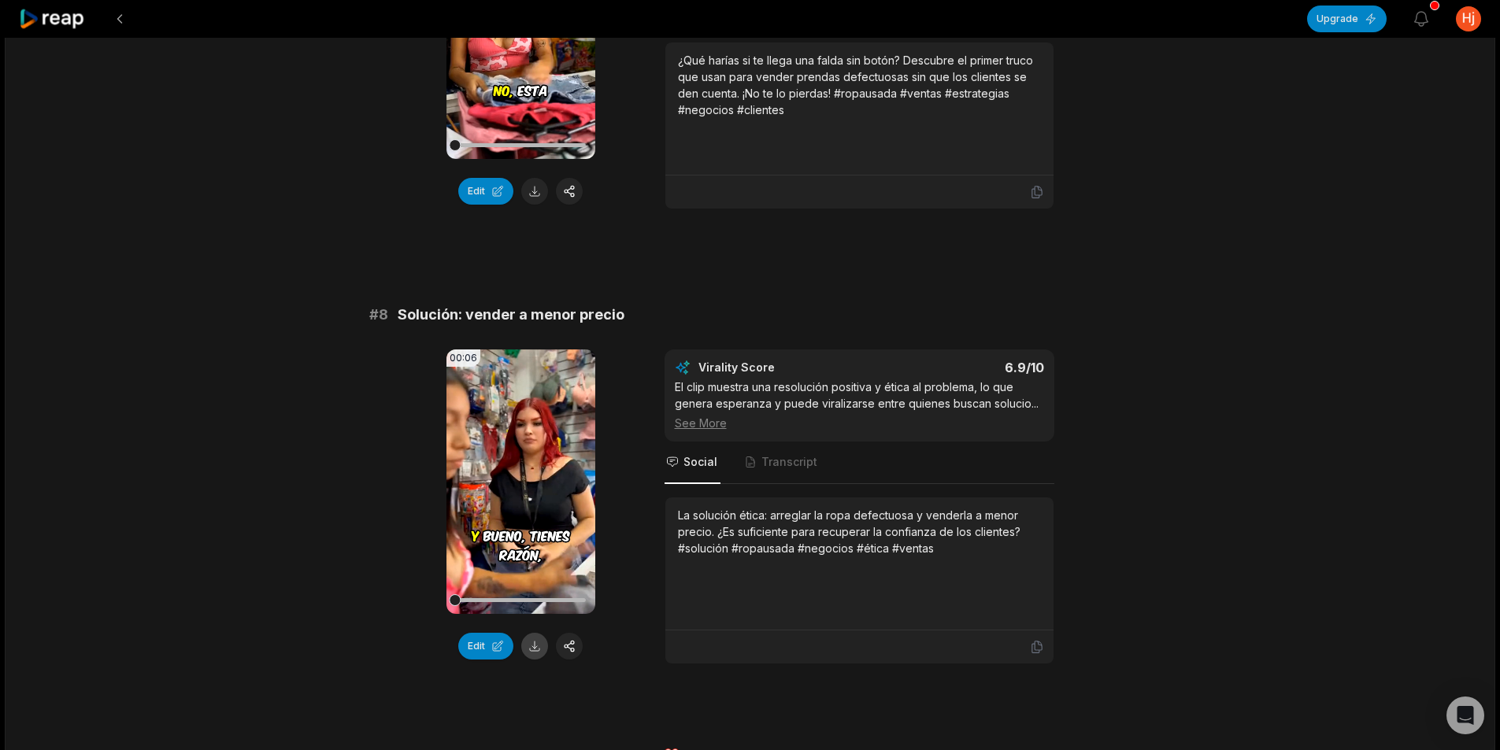
click at [531, 633] on button at bounding box center [534, 646] width 27 height 27
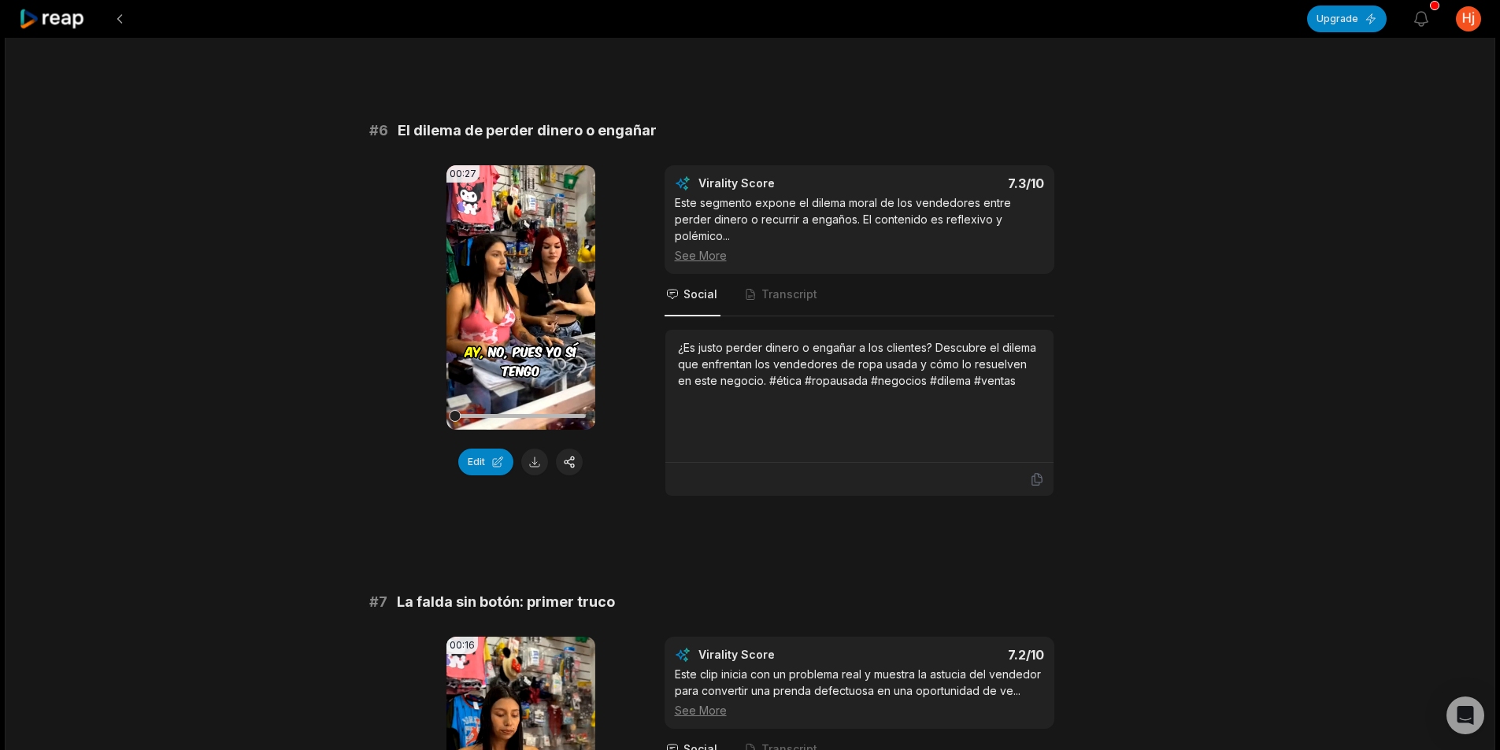
scroll to position [2198, 0]
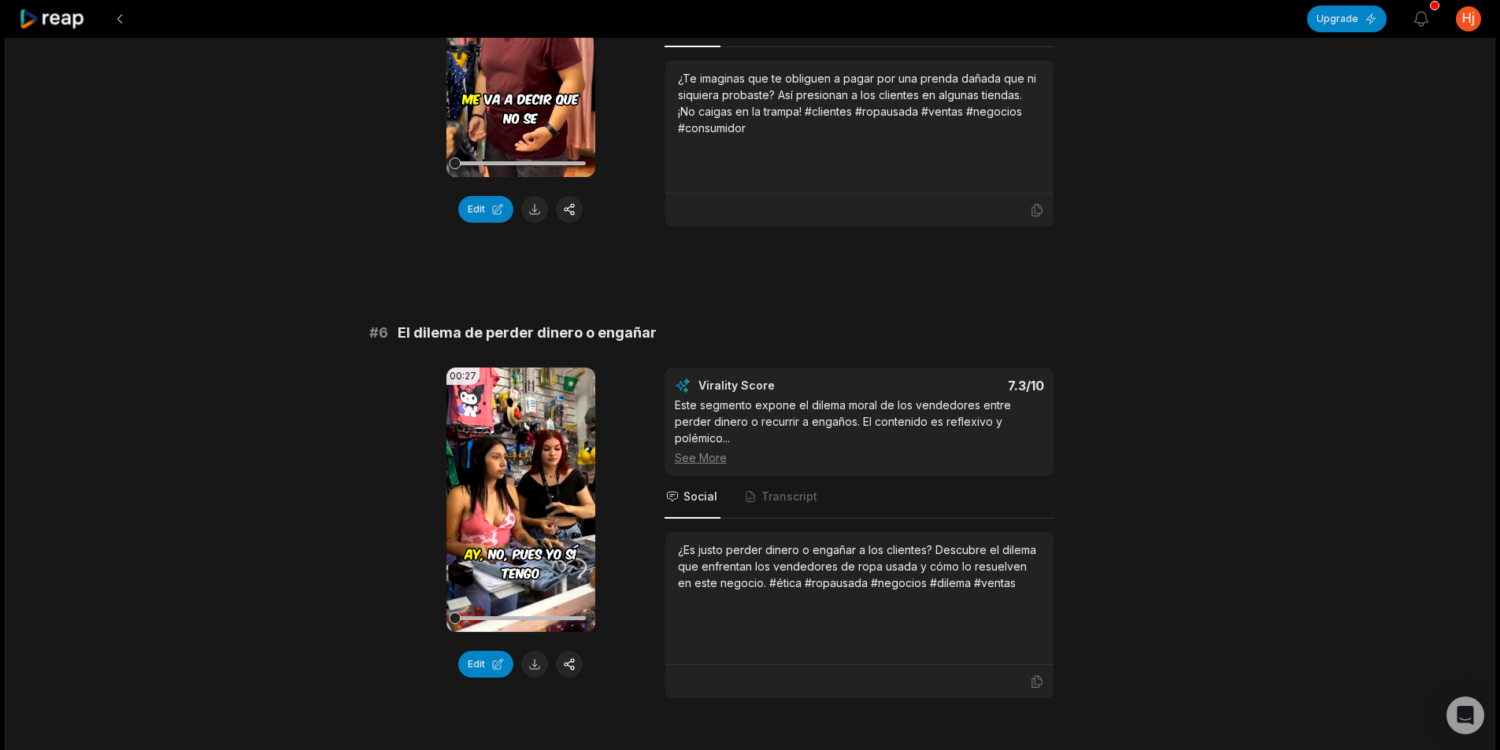
click at [76, 23] on icon at bounding box center [52, 19] width 67 height 21
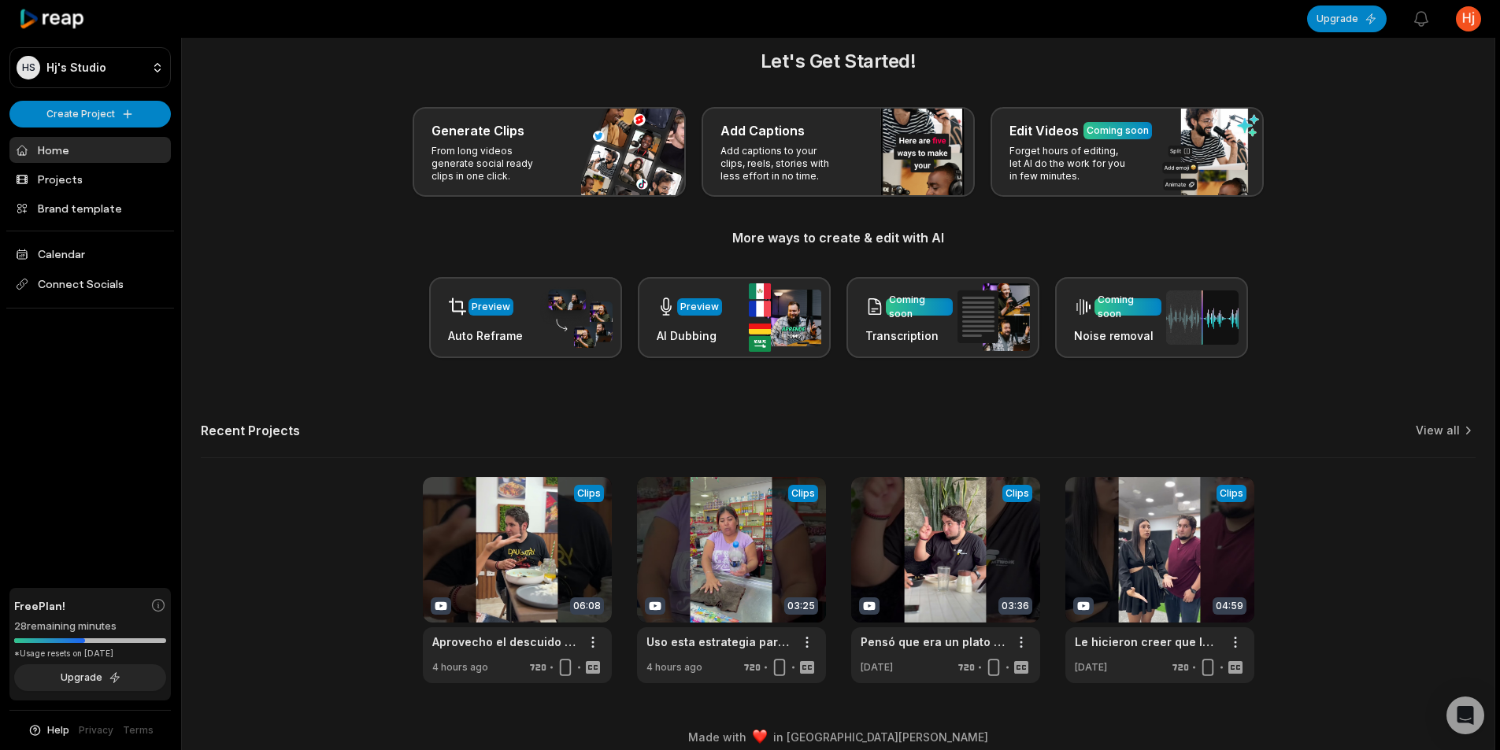
scroll to position [35, 0]
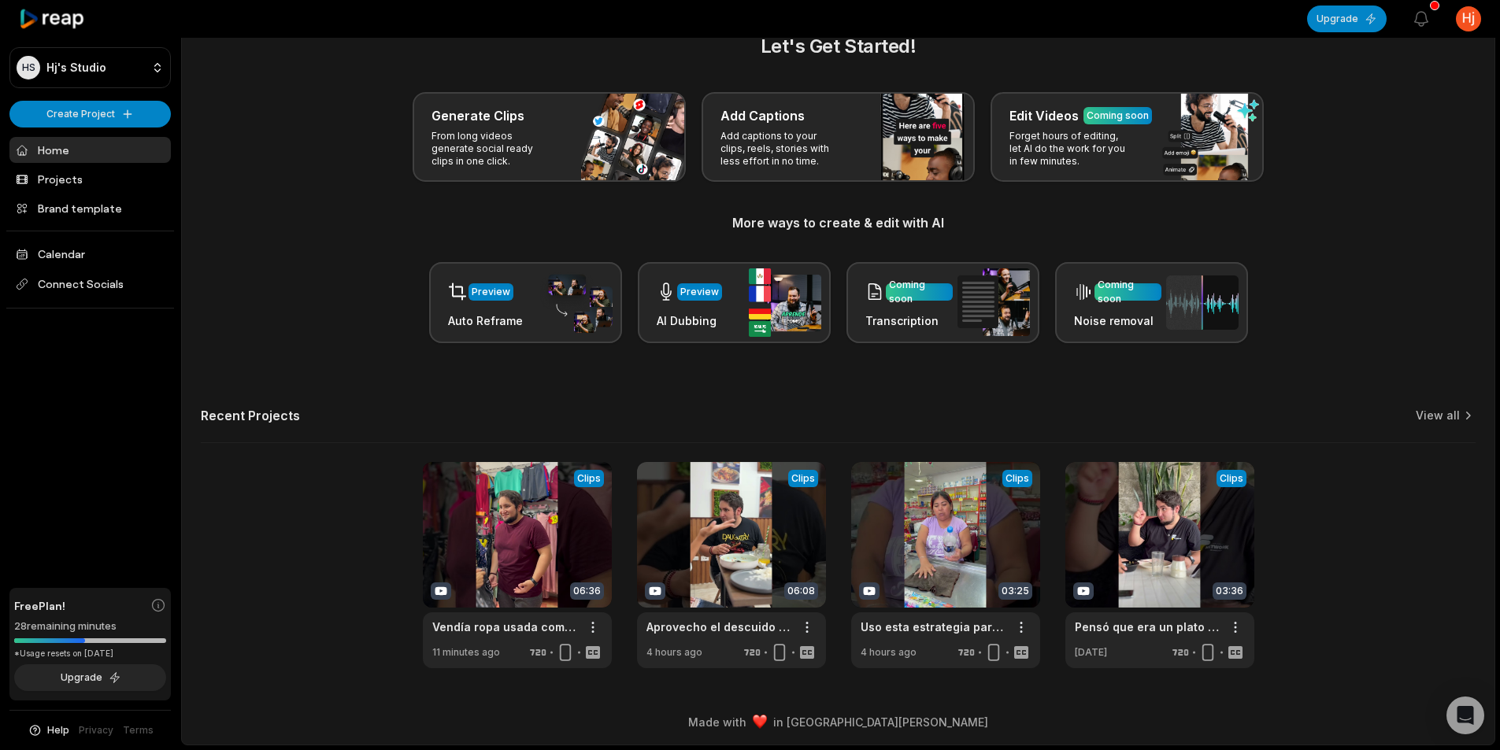
click at [506, 135] on p "From long videos generate social ready clips in one click." at bounding box center [492, 149] width 122 height 38
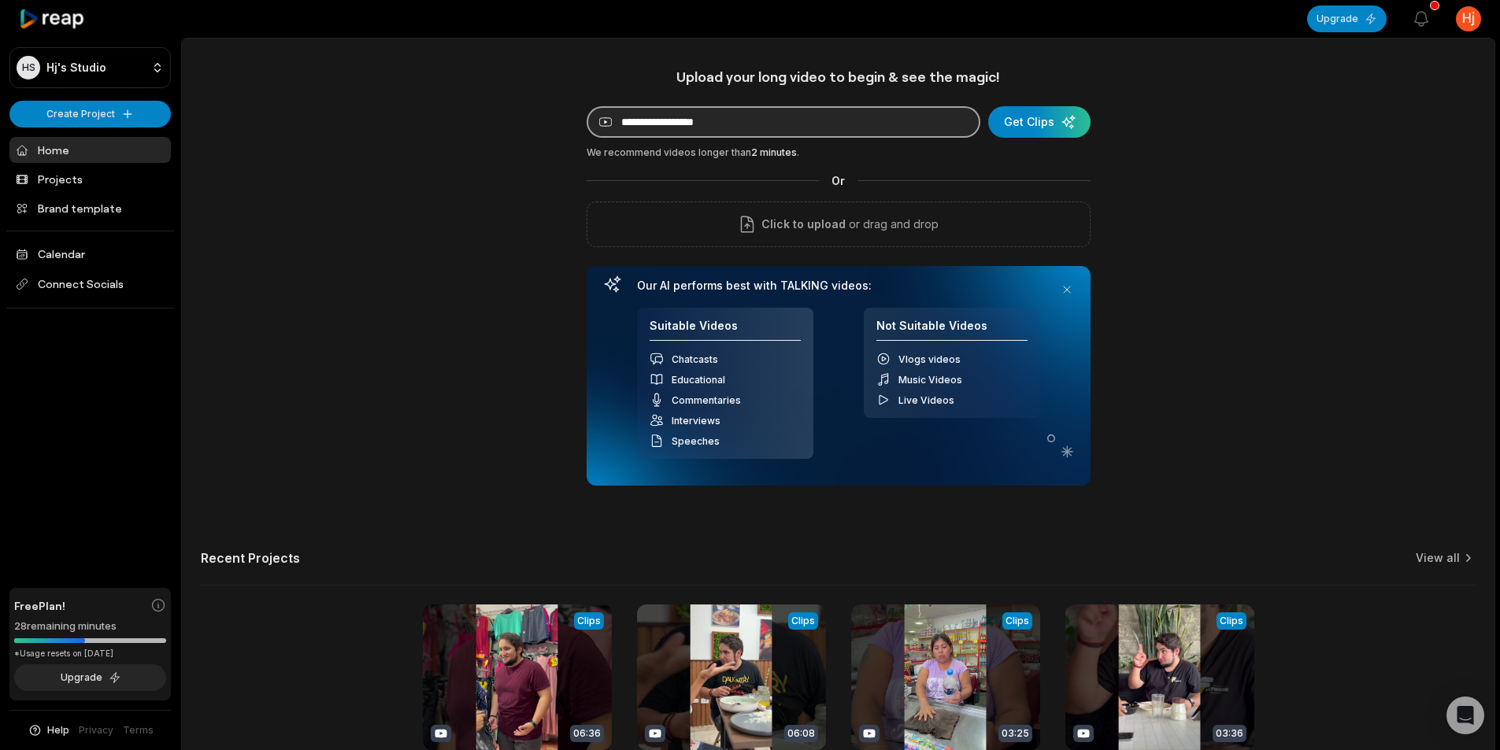
click at [710, 129] on input at bounding box center [784, 121] width 394 height 31
paste input "**********"
type input "**********"
drag, startPoint x: 1040, startPoint y: 128, endPoint x: 982, endPoint y: 139, distance: 59.4
click at [1039, 127] on div "submit" at bounding box center [1039, 121] width 102 height 31
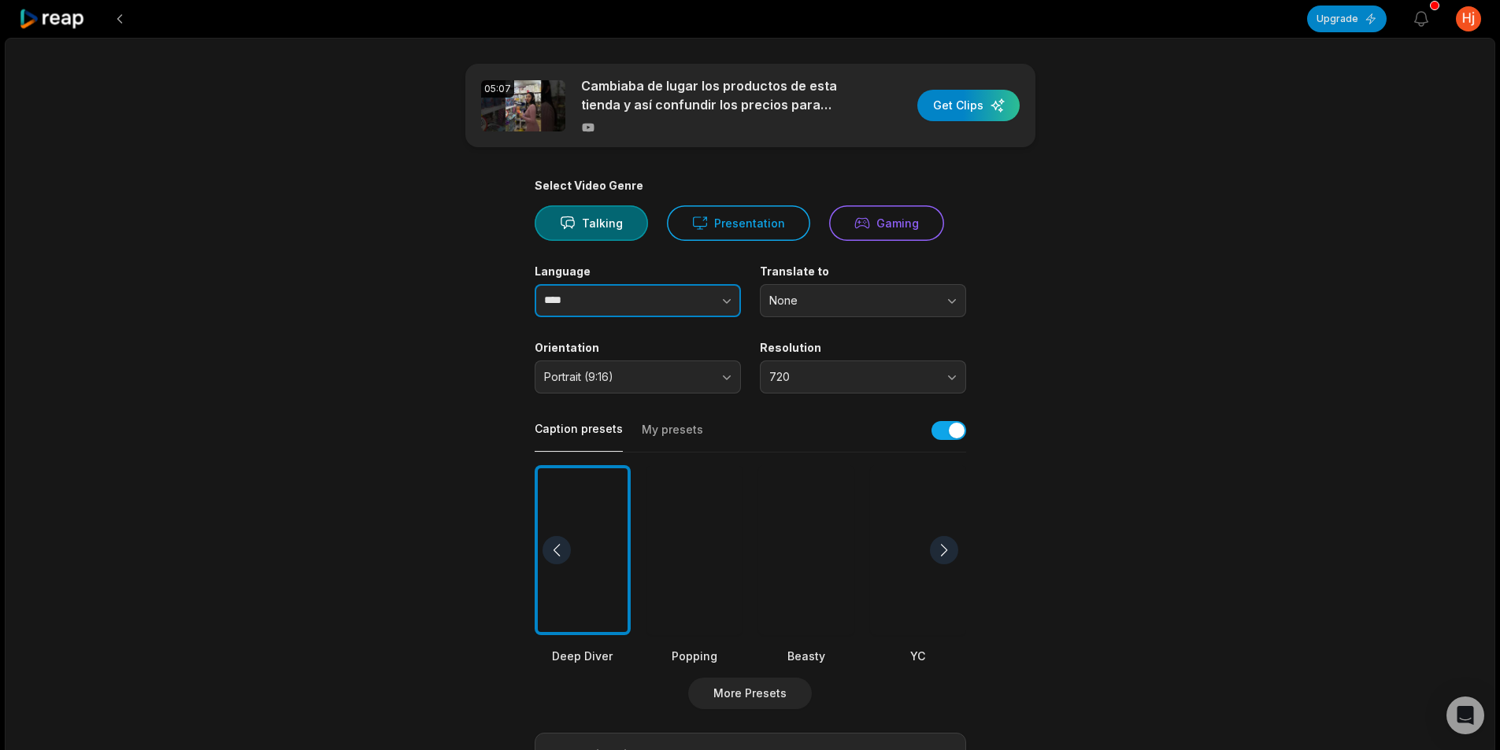
click at [583, 300] on input "****" at bounding box center [638, 300] width 206 height 33
click at [731, 300] on icon "button" at bounding box center [727, 301] width 16 height 16
type input "*******"
click at [825, 546] on div at bounding box center [806, 550] width 96 height 171
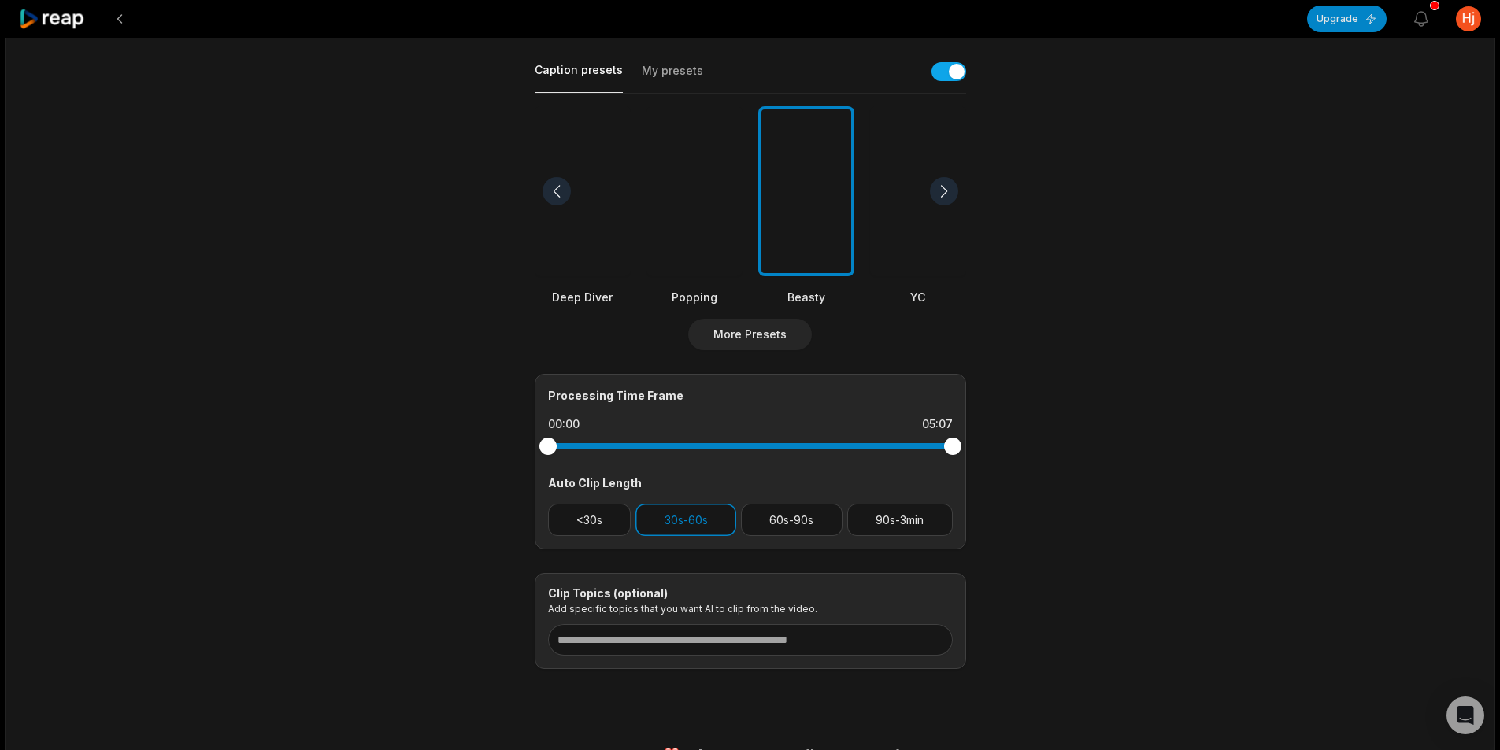
scroll to position [391, 0]
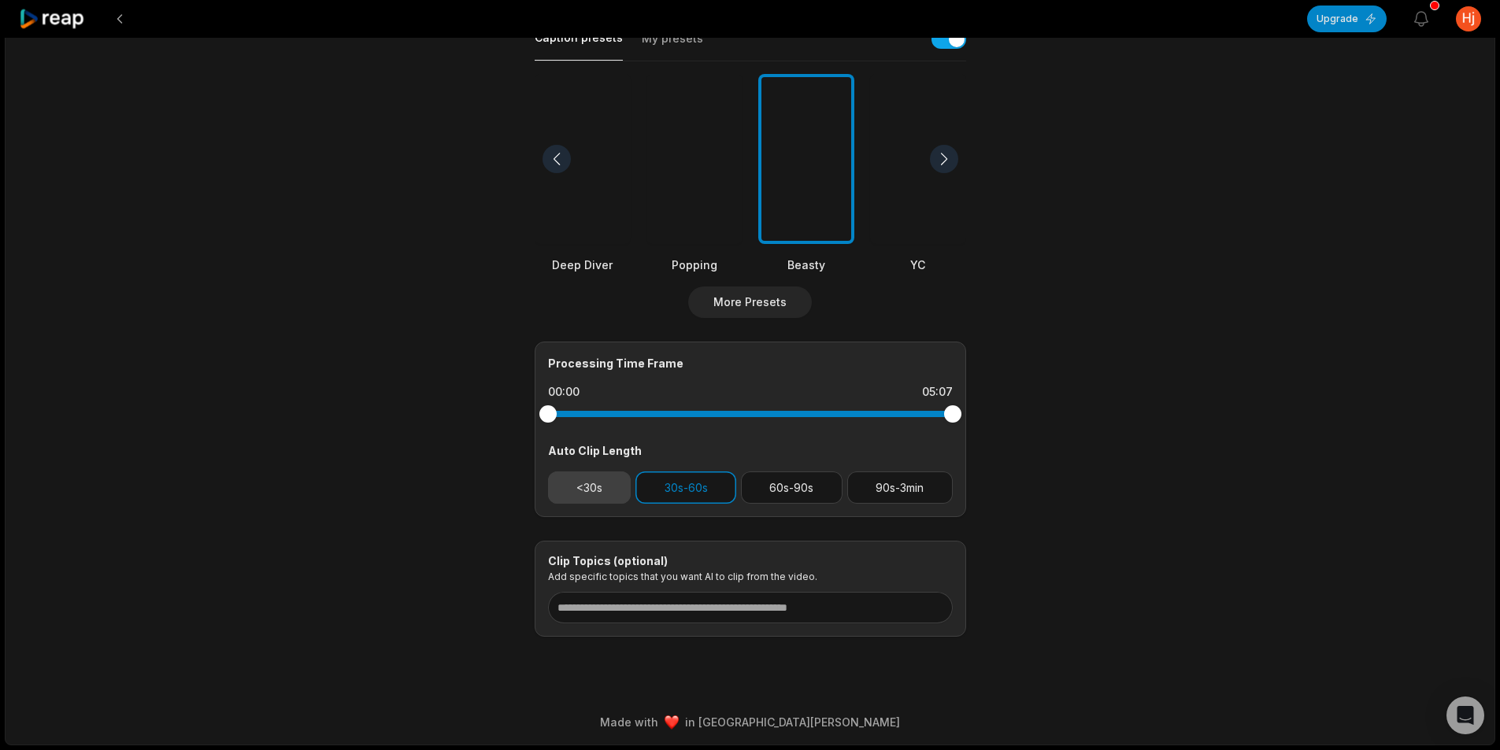
click at [606, 494] on button "<30s" at bounding box center [589, 488] width 83 height 32
click at [707, 496] on button "30s-60s" at bounding box center [685, 488] width 101 height 32
click at [1124, 524] on main "05:07 Cambiaba de lugar los productos de esta tienda y así confundir los precio…" at bounding box center [750, 154] width 762 height 965
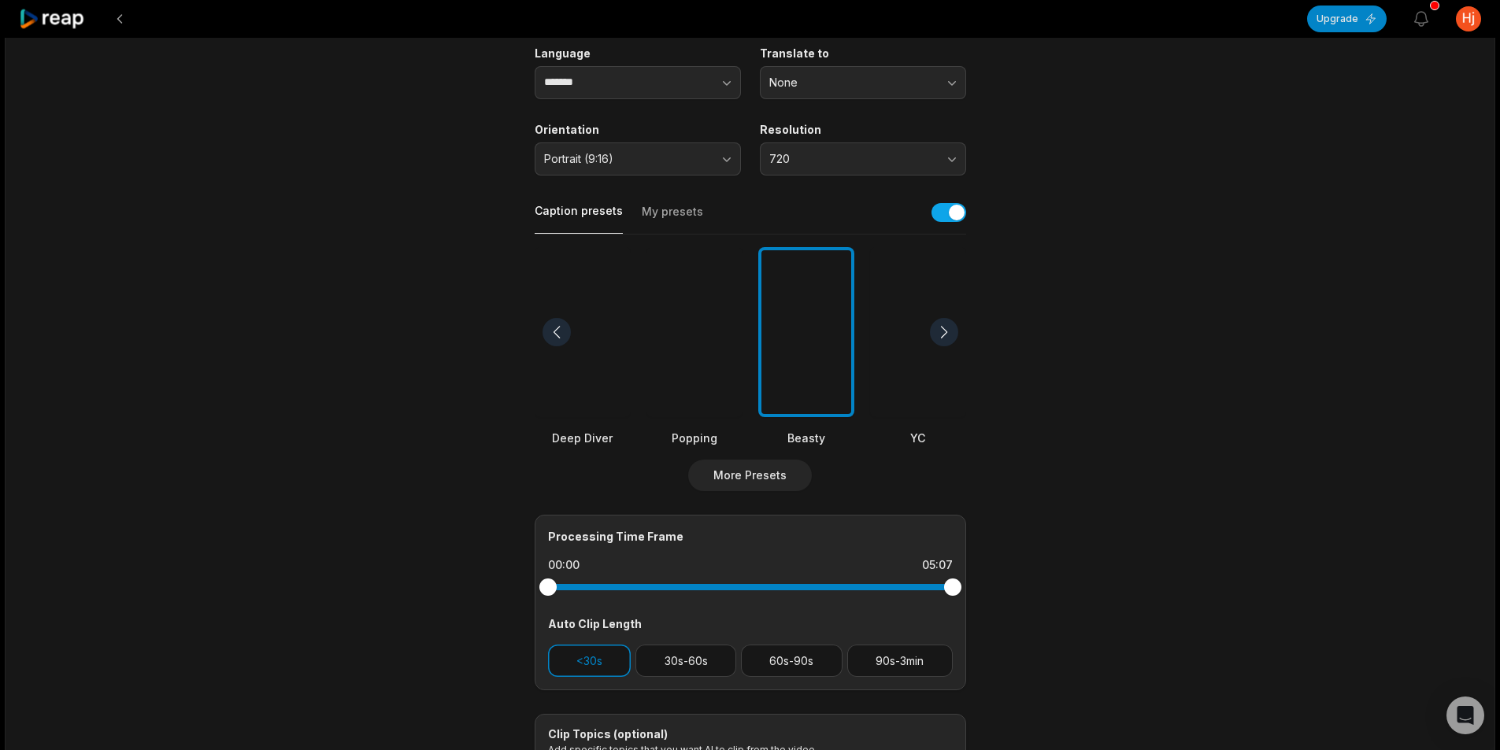
scroll to position [0, 0]
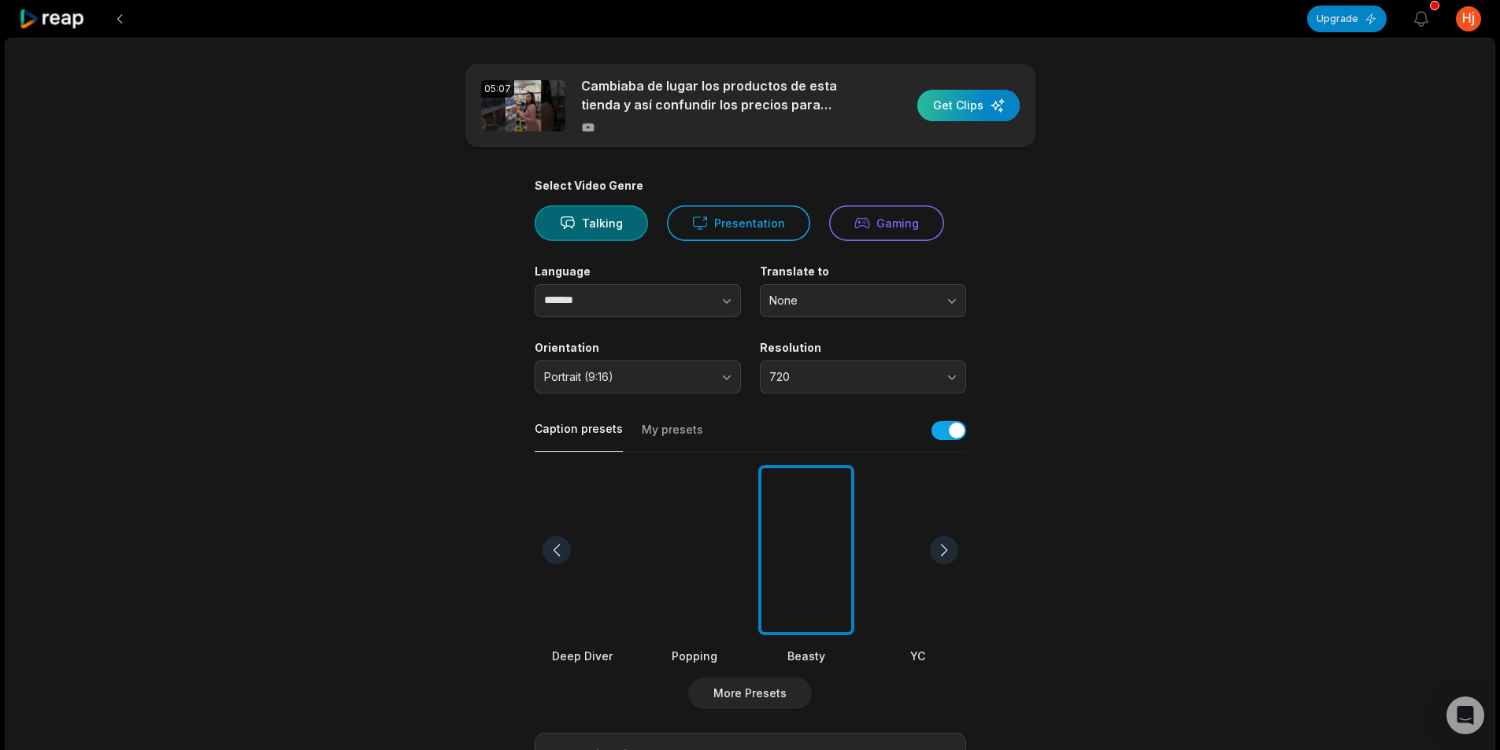
click at [957, 94] on div "button" at bounding box center [968, 105] width 102 height 31
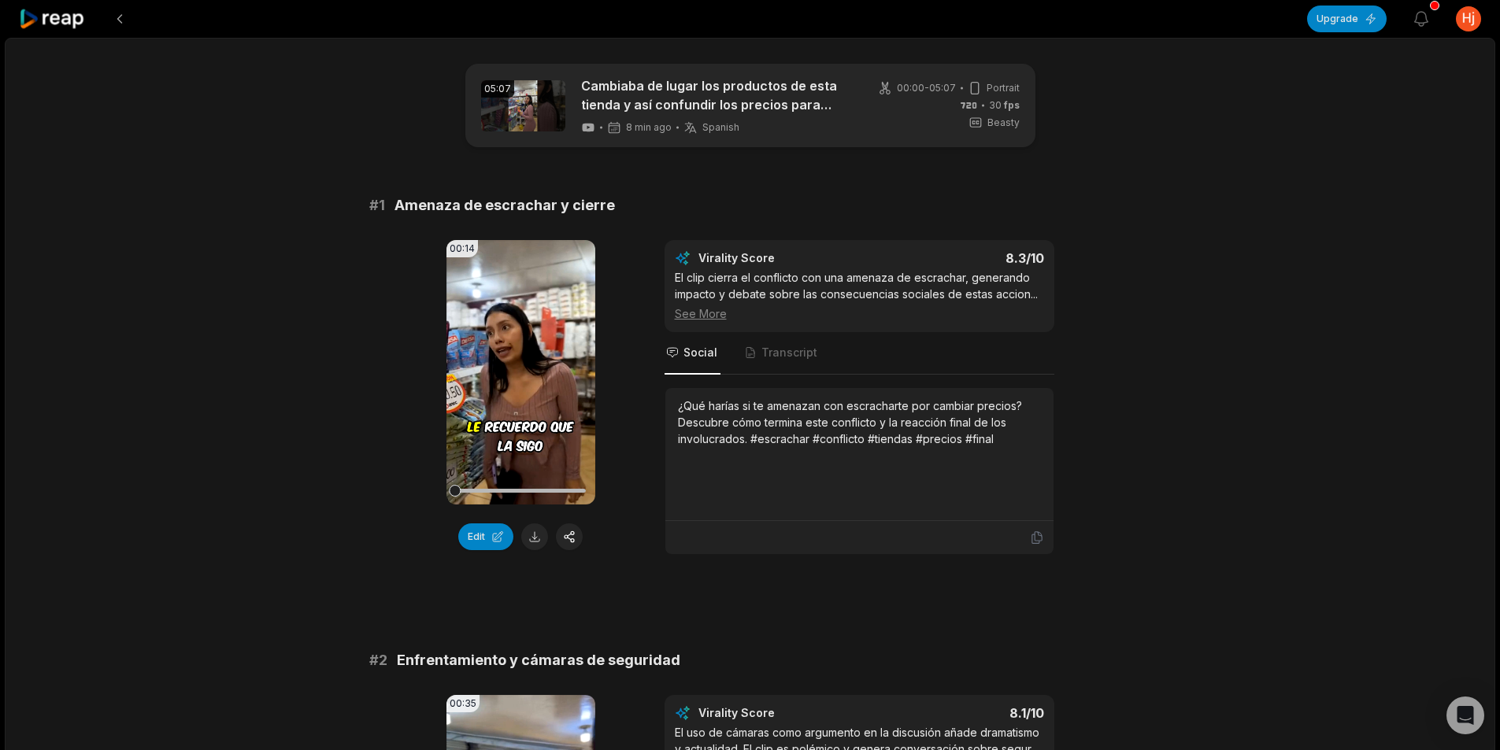
drag, startPoint x: 1220, startPoint y: 315, endPoint x: 1205, endPoint y: 321, distance: 15.5
click at [529, 539] on button at bounding box center [534, 537] width 27 height 27
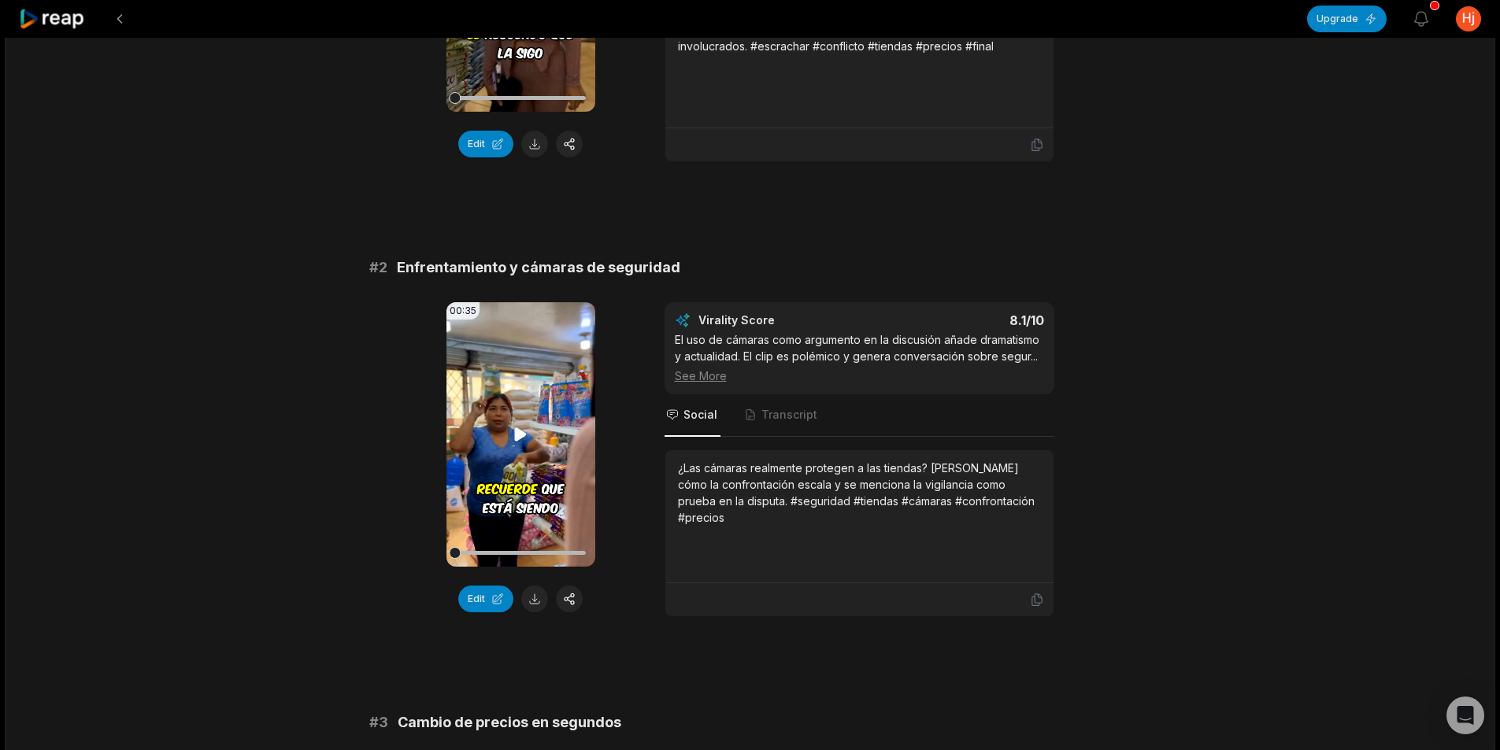
scroll to position [394, 0]
click at [540, 594] on button at bounding box center [534, 598] width 27 height 27
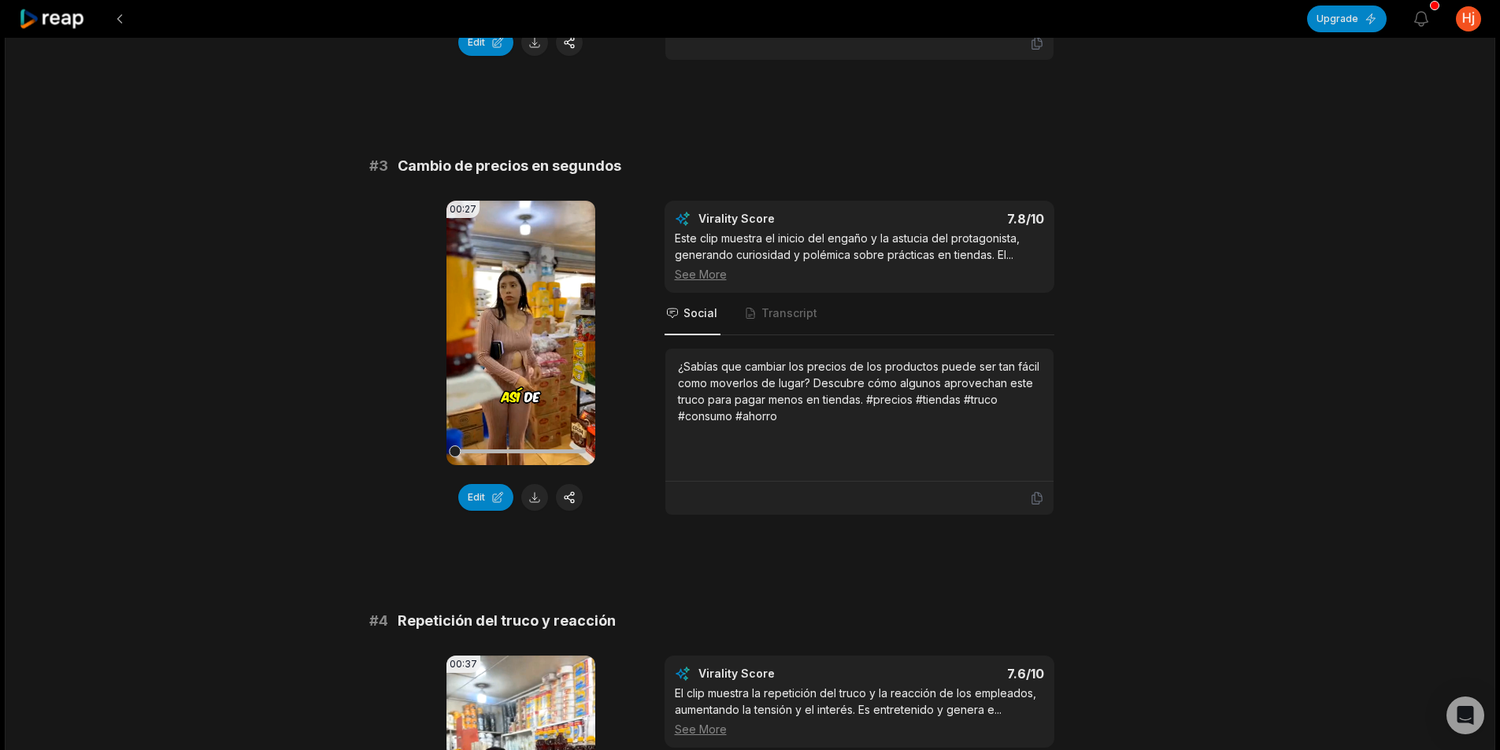
scroll to position [1102, 0]
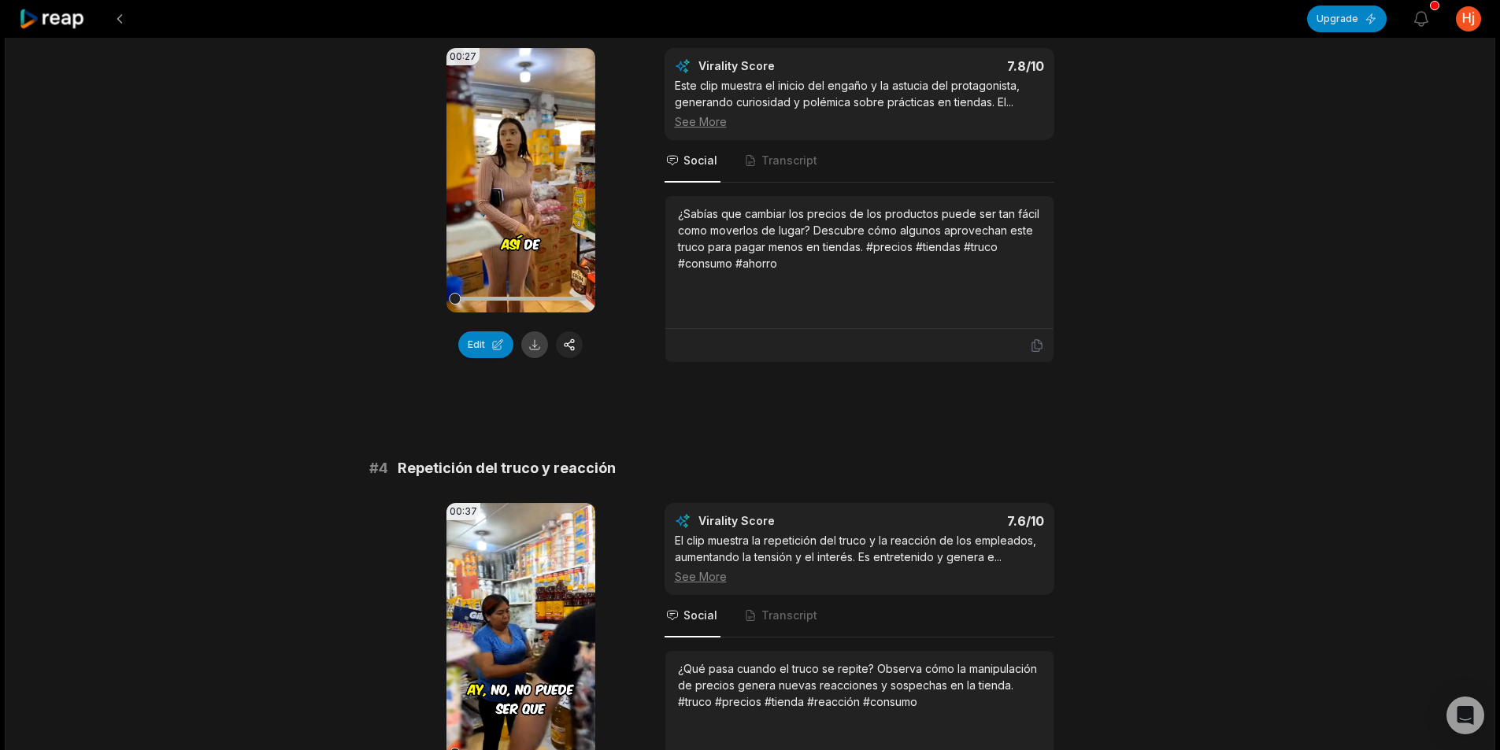
click at [531, 354] on button at bounding box center [534, 344] width 27 height 27
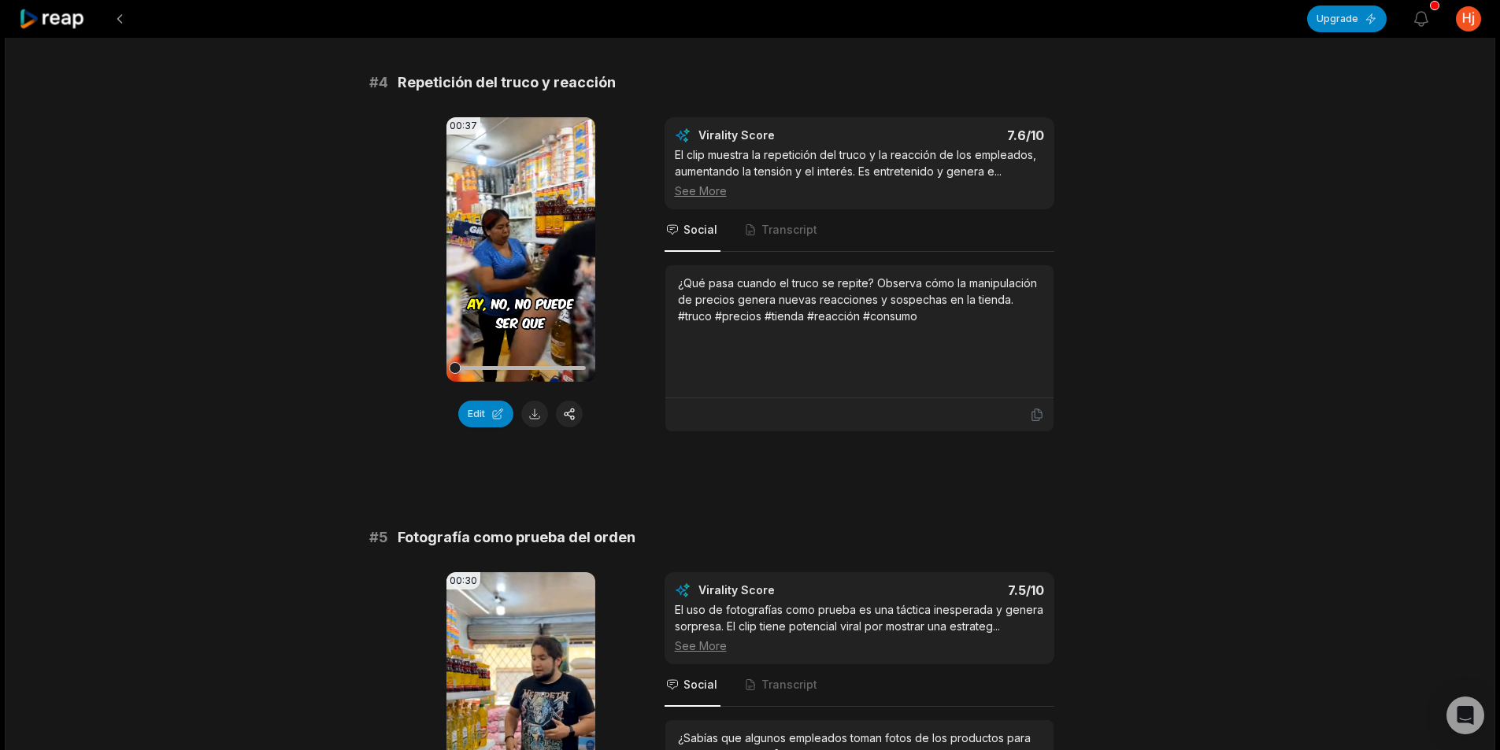
scroll to position [1496, 0]
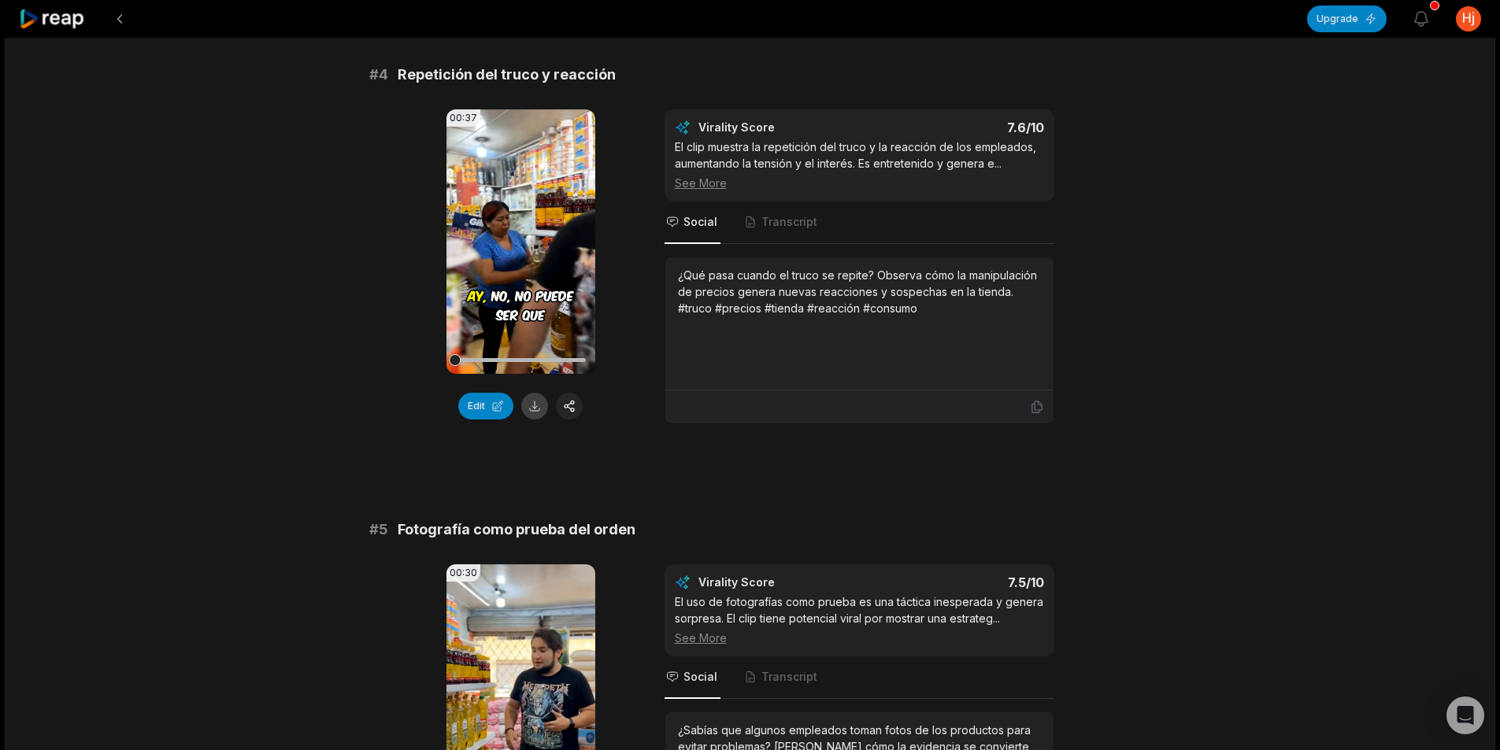
click at [539, 410] on button at bounding box center [534, 406] width 27 height 27
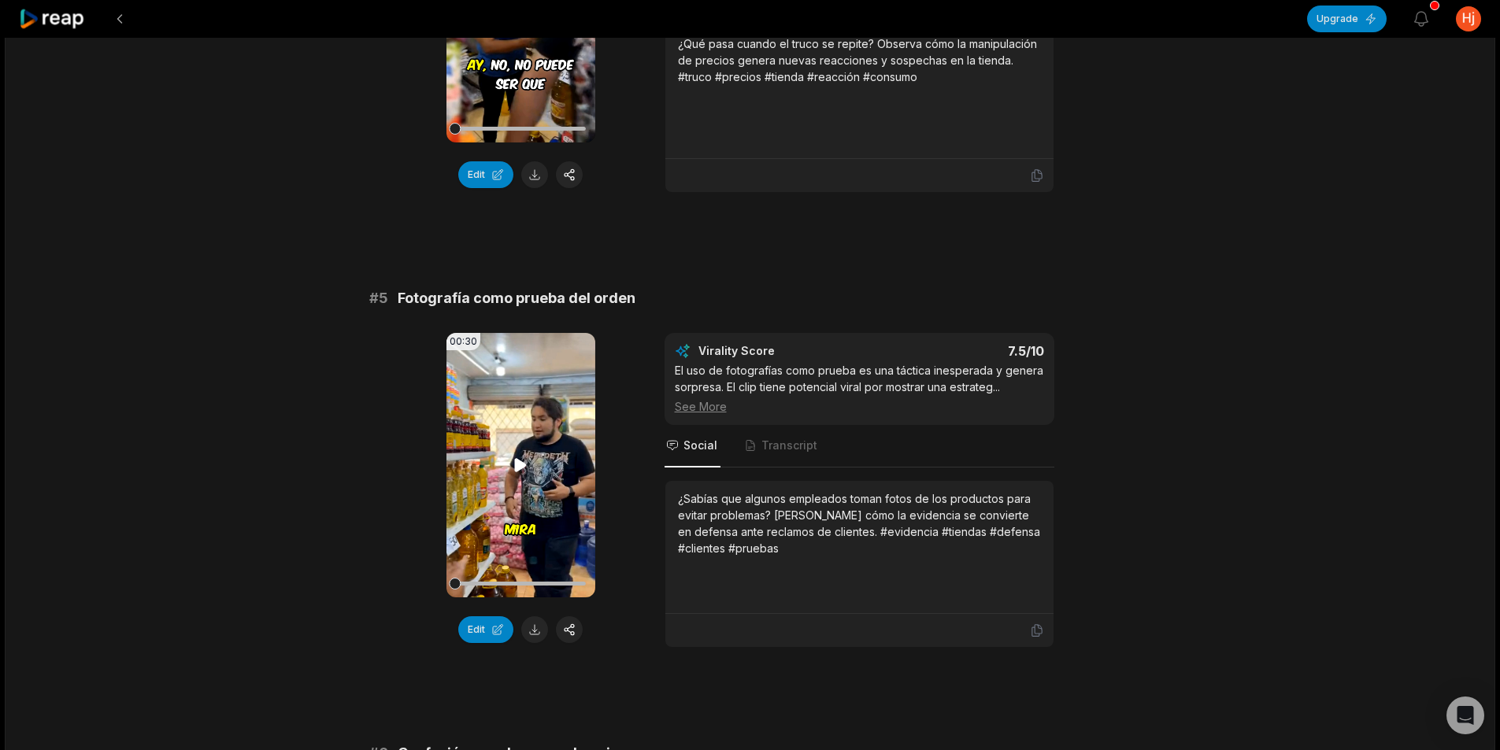
scroll to position [1732, 0]
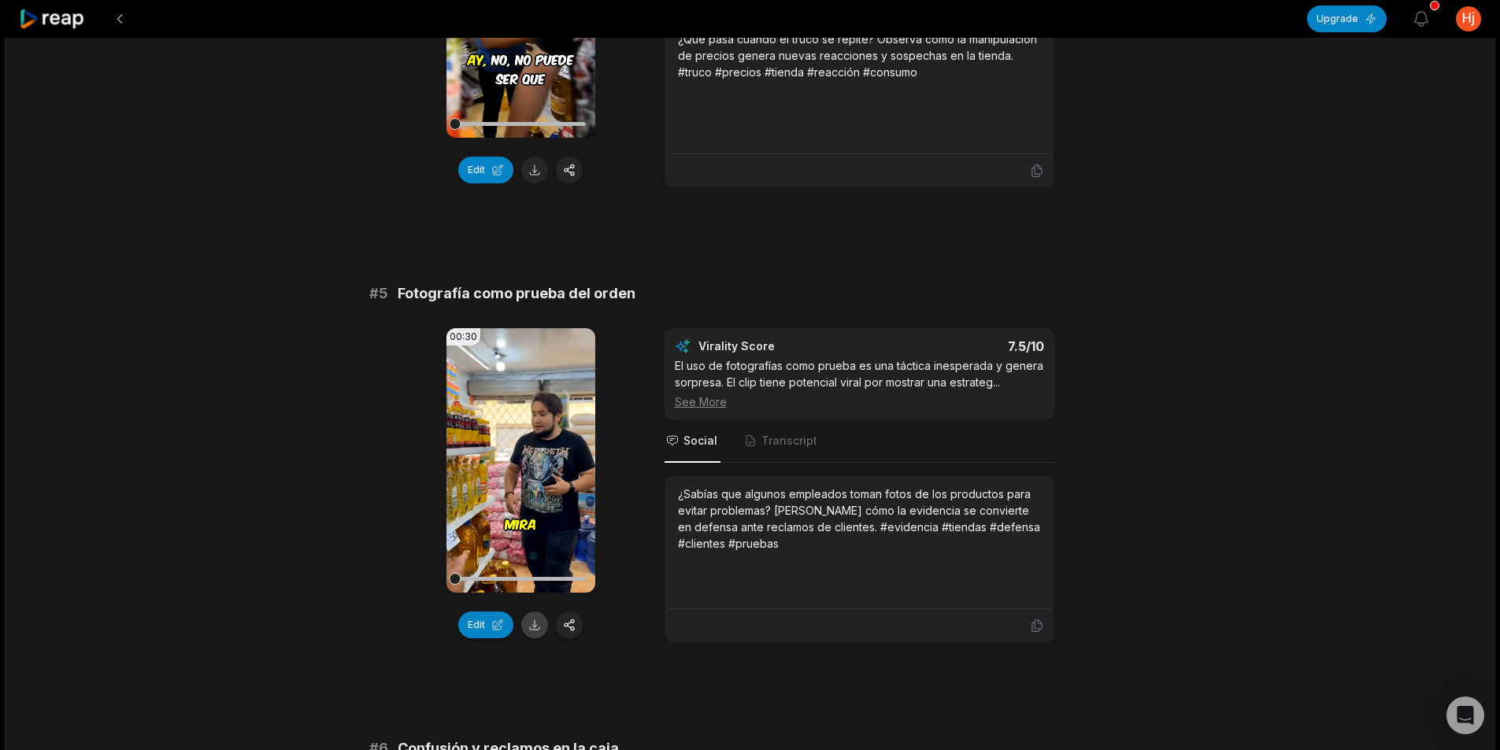
click at [533, 623] on button at bounding box center [534, 625] width 27 height 27
